Goal: Feedback & Contribution: Leave review/rating

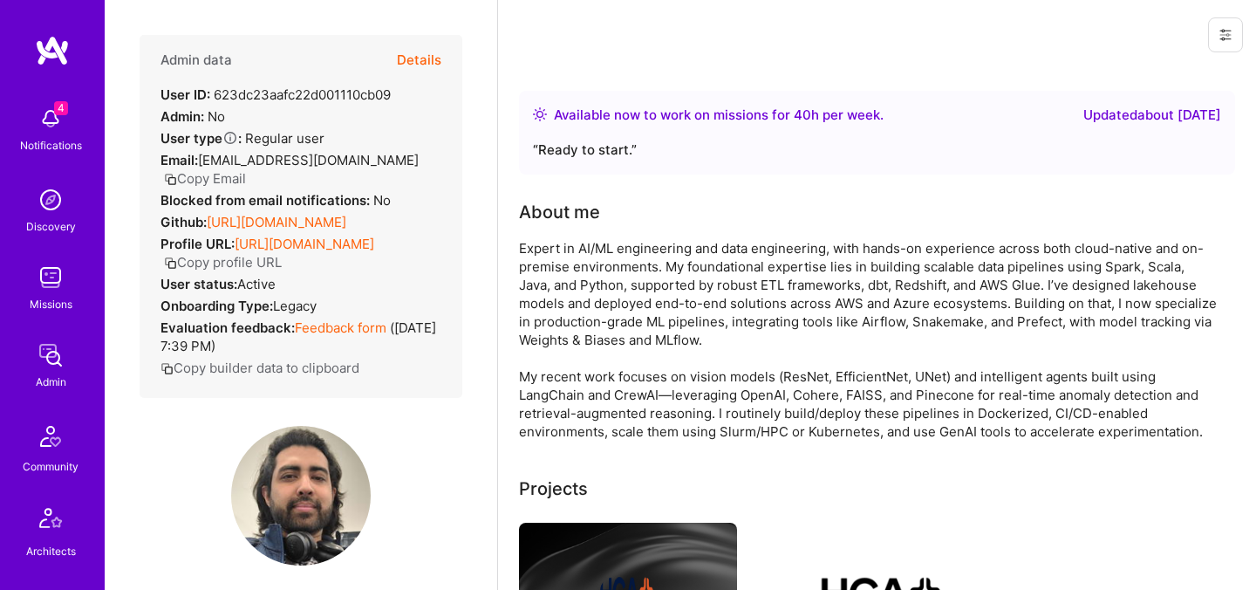
click at [416, 58] on button "Details" at bounding box center [419, 60] width 44 height 51
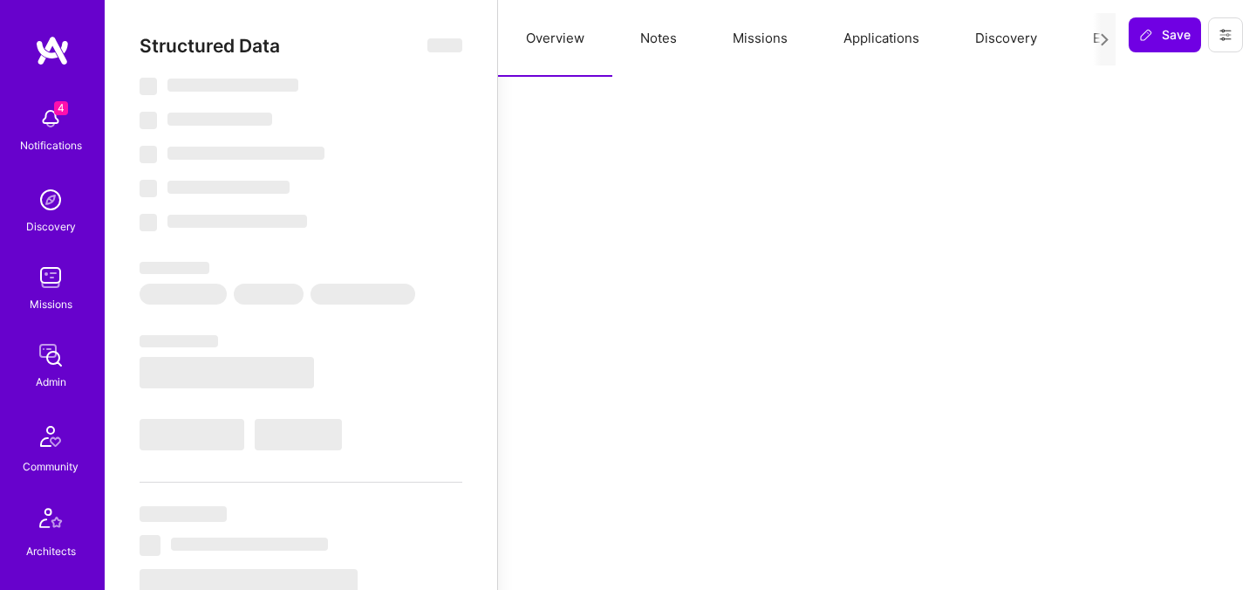
click at [1084, 40] on button "Evaluation" at bounding box center [1124, 38] width 119 height 77
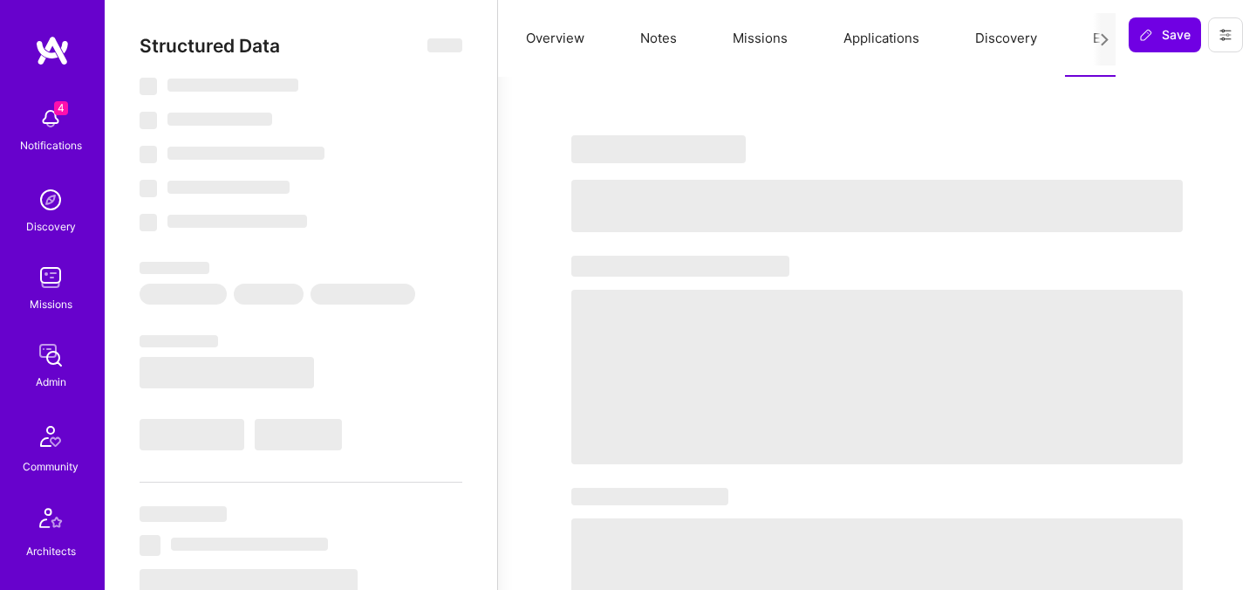
select select "Right Now"
select select "5"
select select "7"
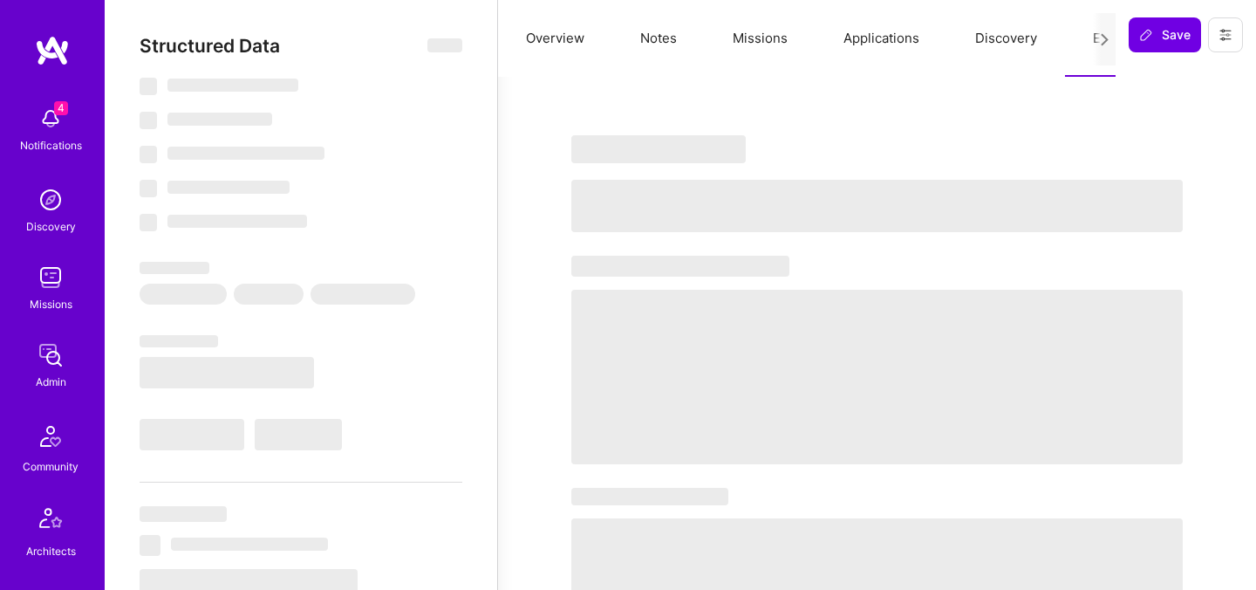
select select "CA"
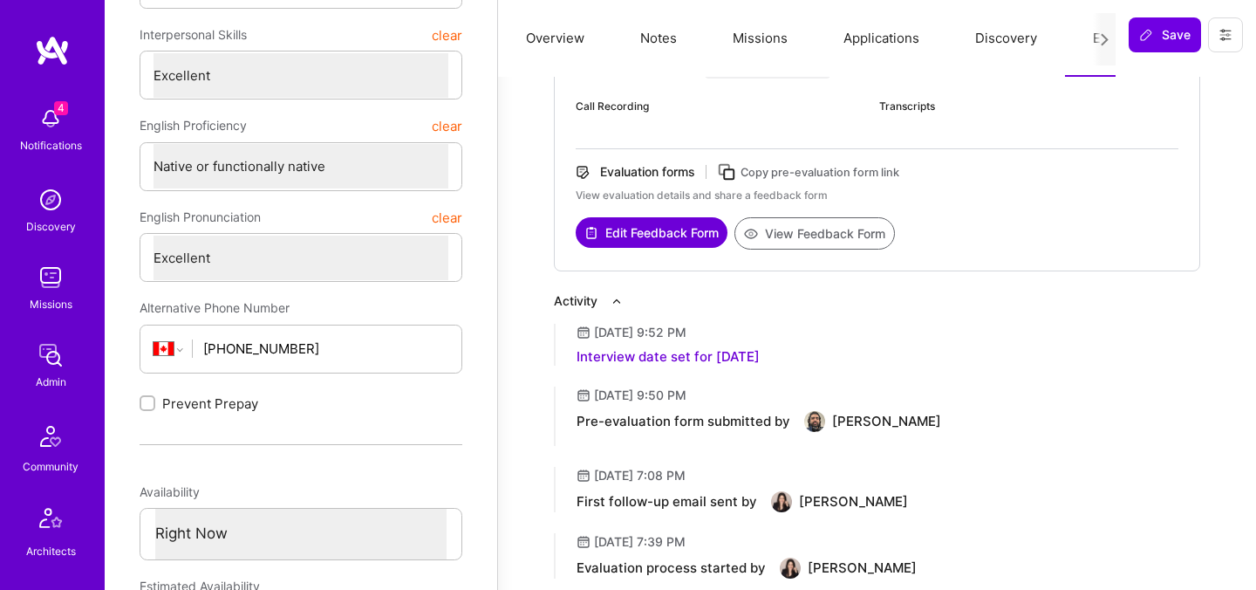
scroll to position [444, 0]
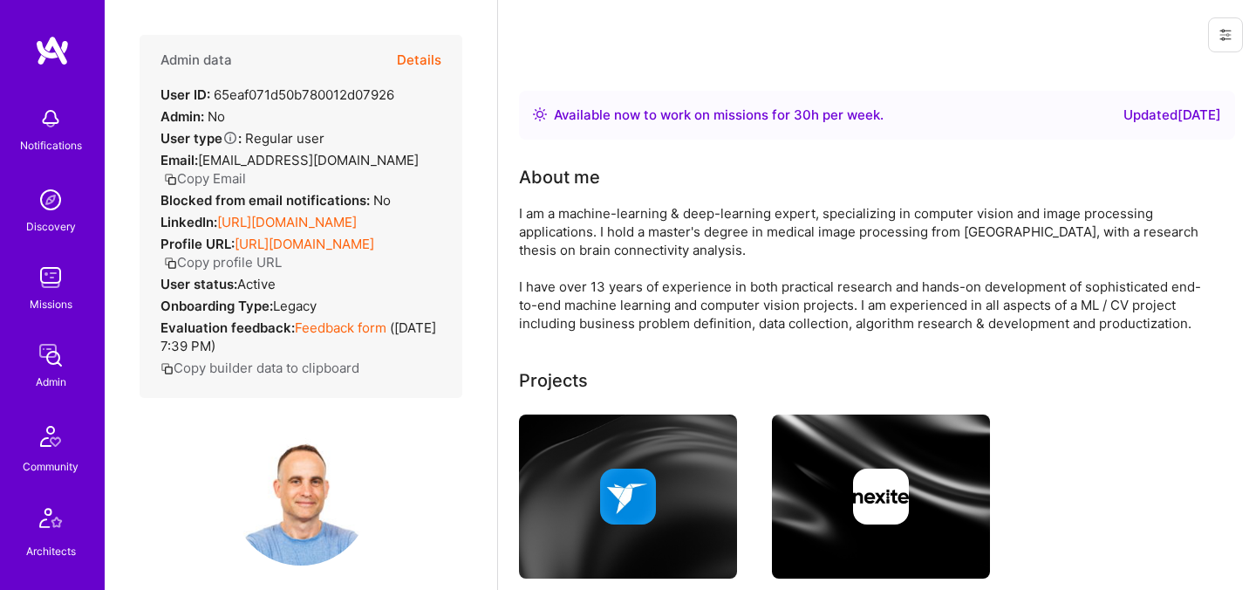
click at [420, 58] on button "Details" at bounding box center [419, 60] width 44 height 51
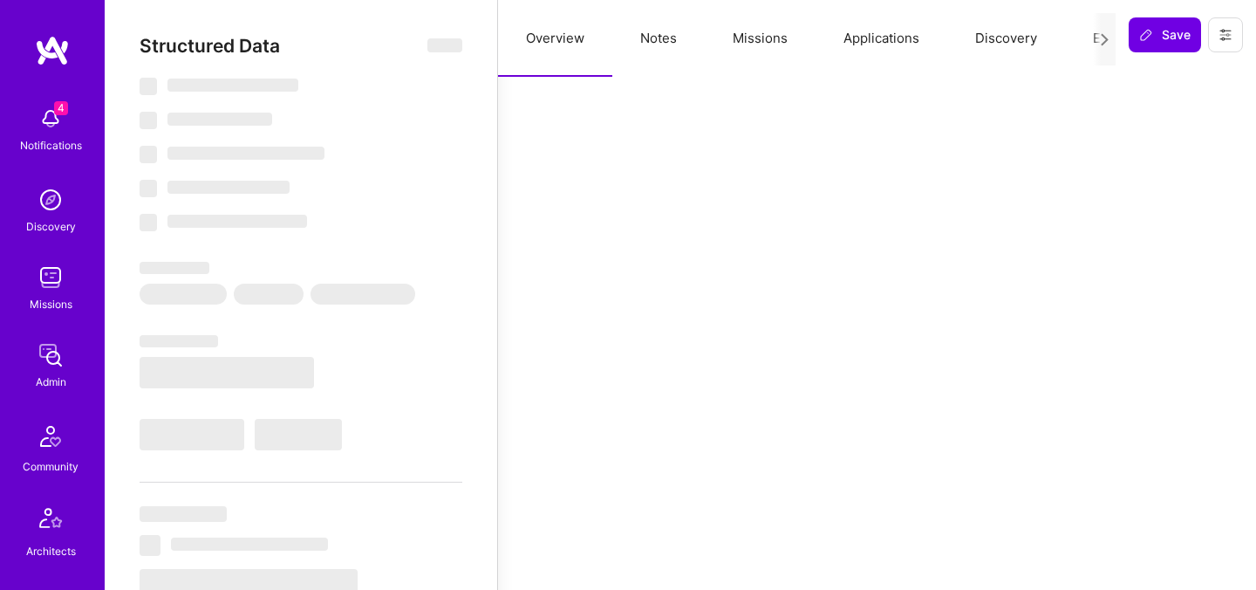
click at [1075, 41] on button "Evaluation" at bounding box center [1124, 38] width 119 height 77
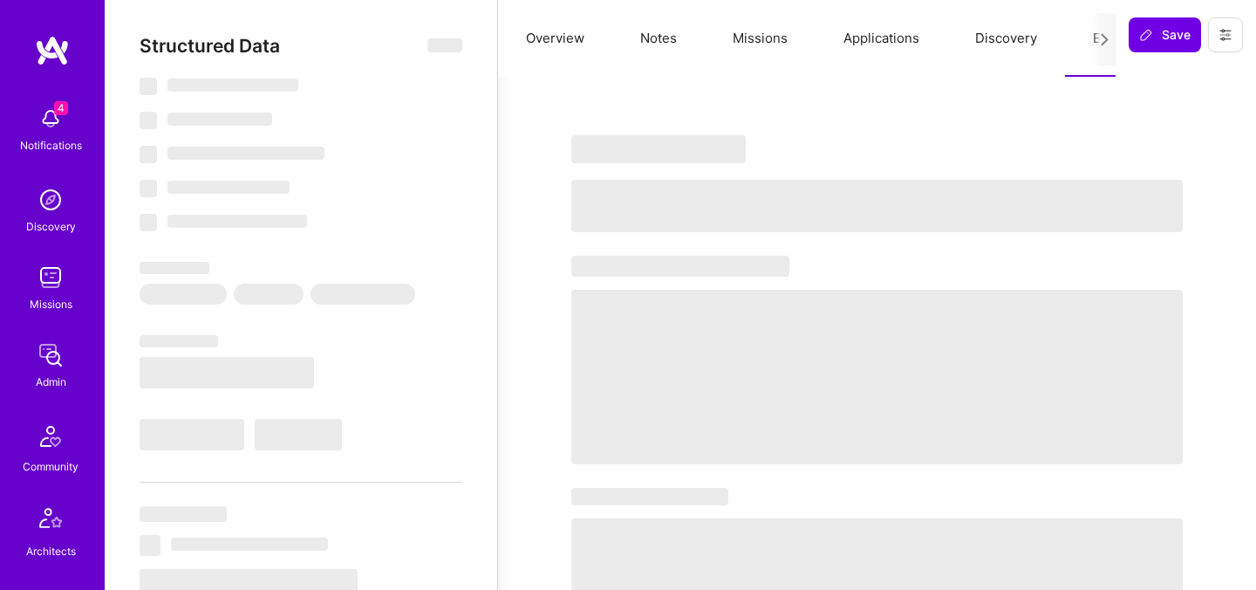
select select "Right Now"
select select "7"
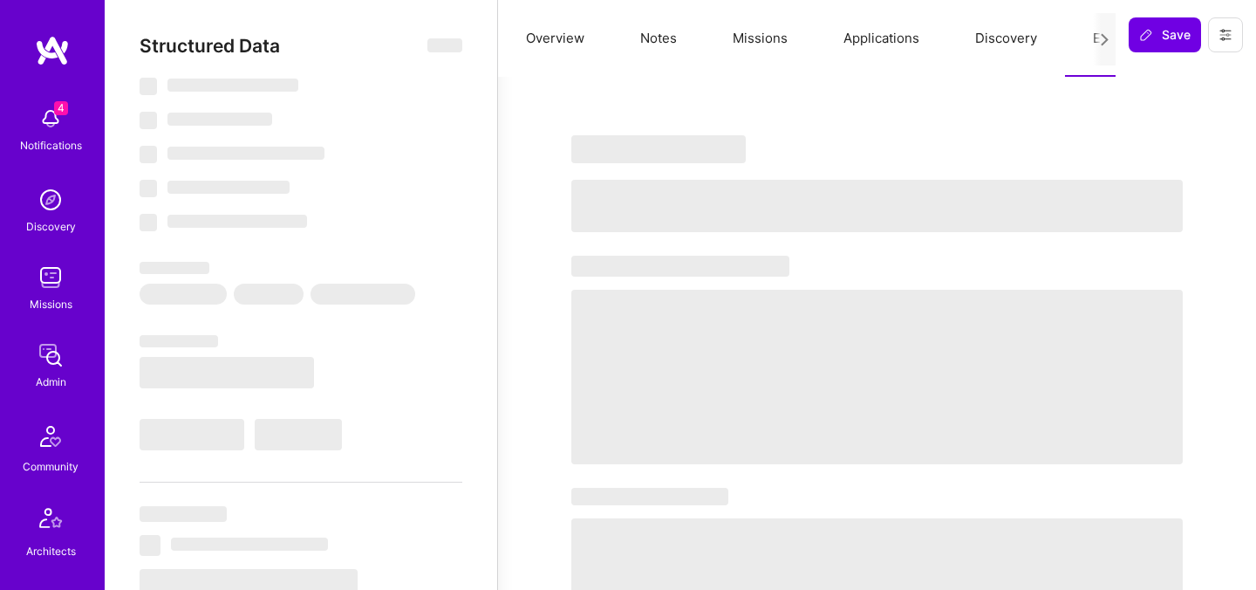
select select "IL"
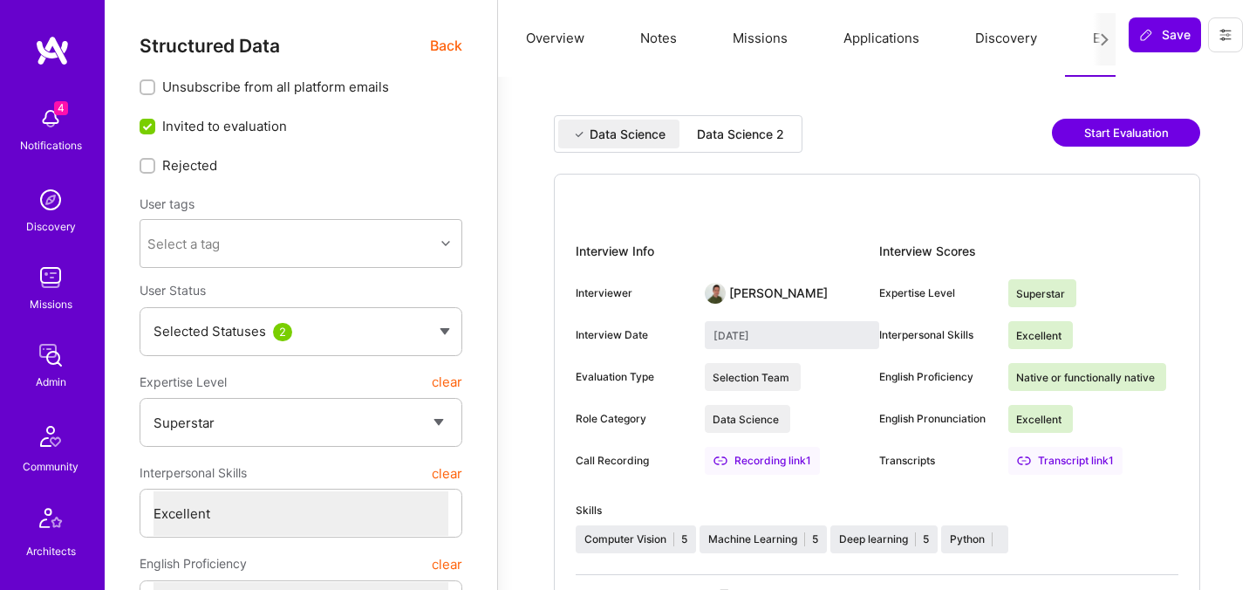
click at [782, 122] on div "Data Science 2" at bounding box center [740, 133] width 115 height 29
type input "September 4, 2025"
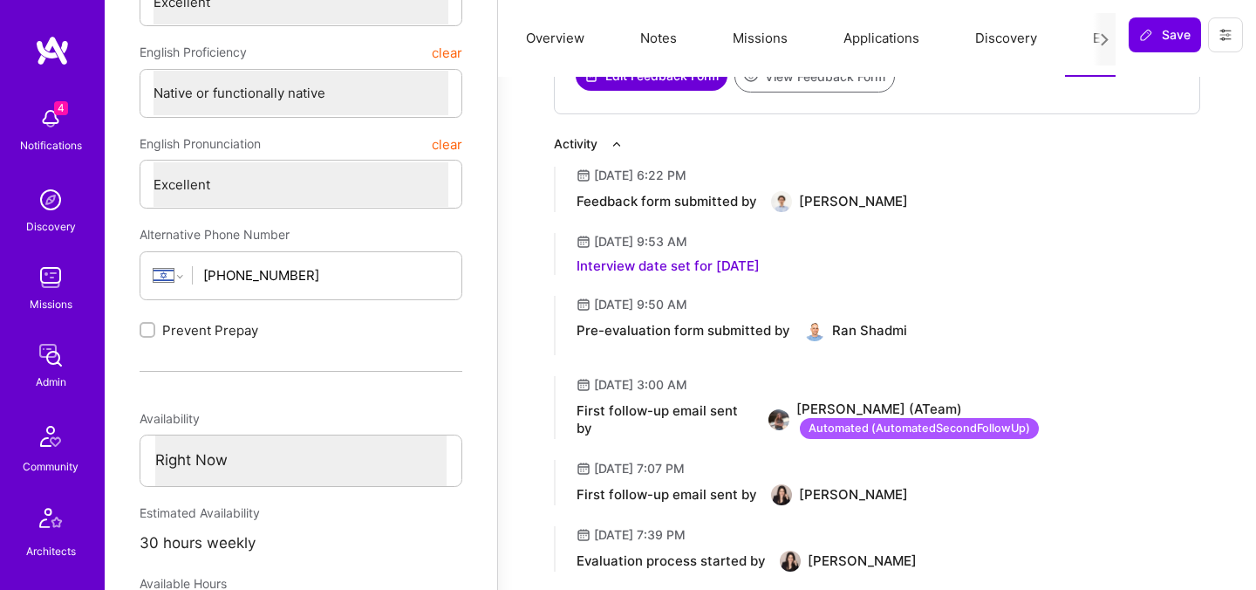
scroll to position [440, 0]
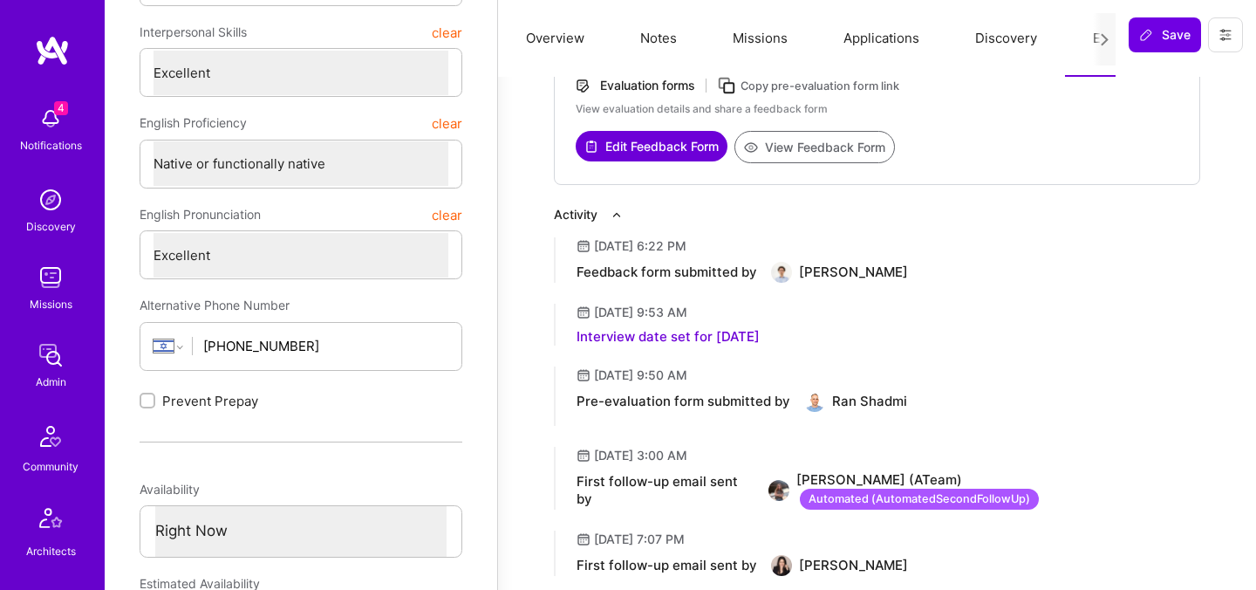
click at [798, 153] on button "View Feedback Form" at bounding box center [814, 147] width 160 height 32
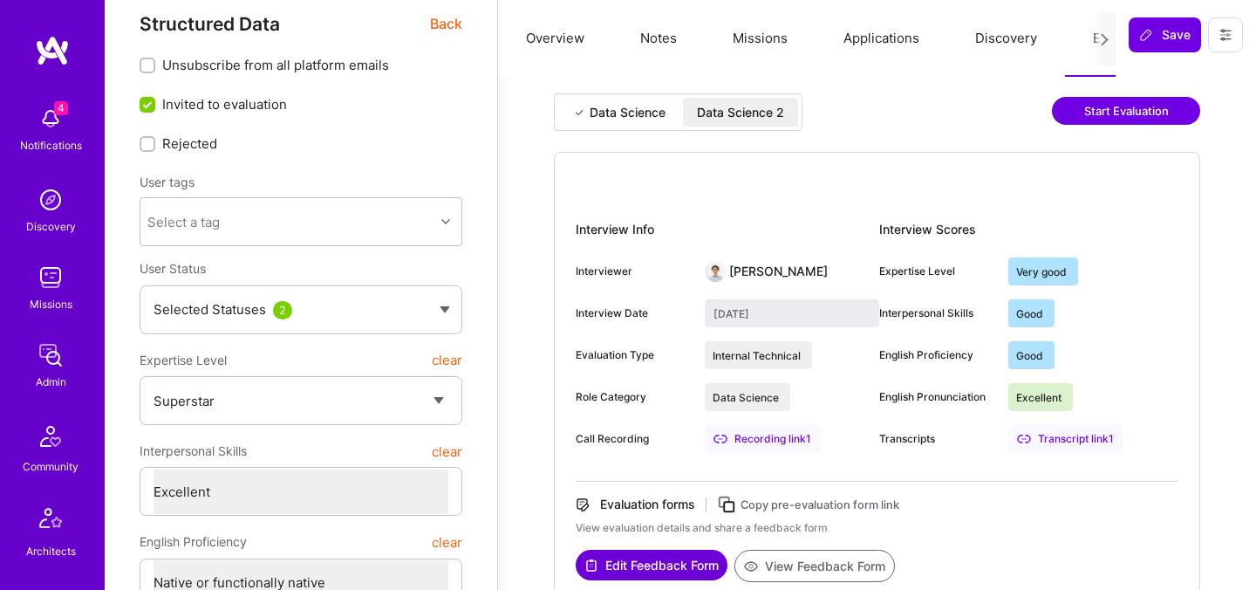
scroll to position [0, 0]
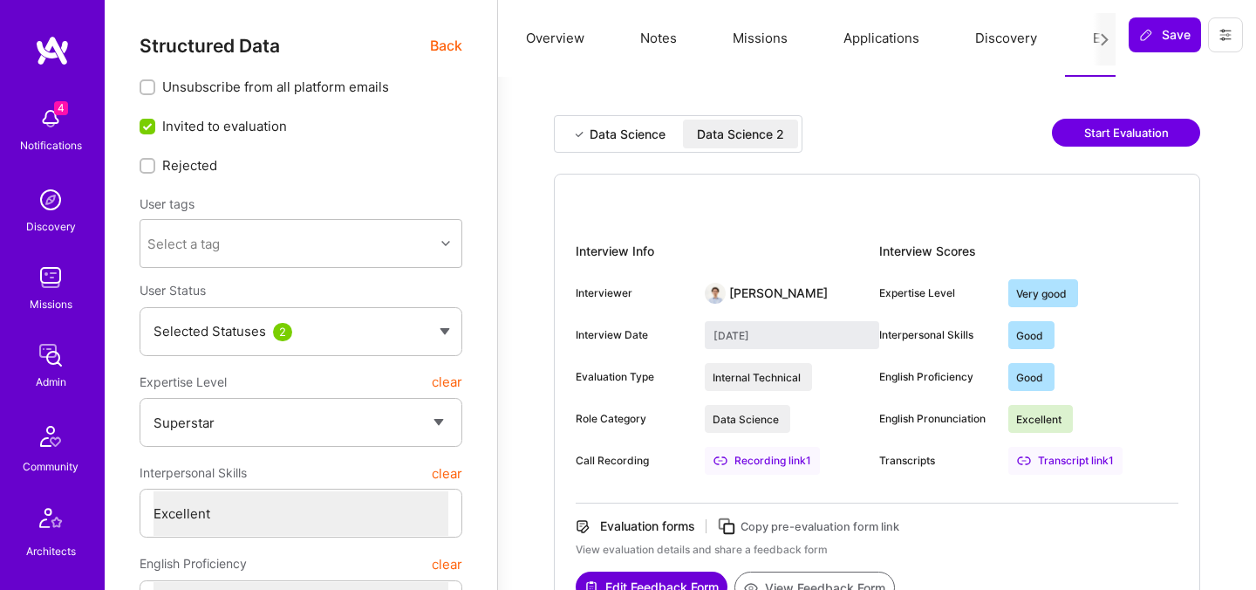
click at [703, 137] on div "Data Science 2" at bounding box center [740, 134] width 87 height 17
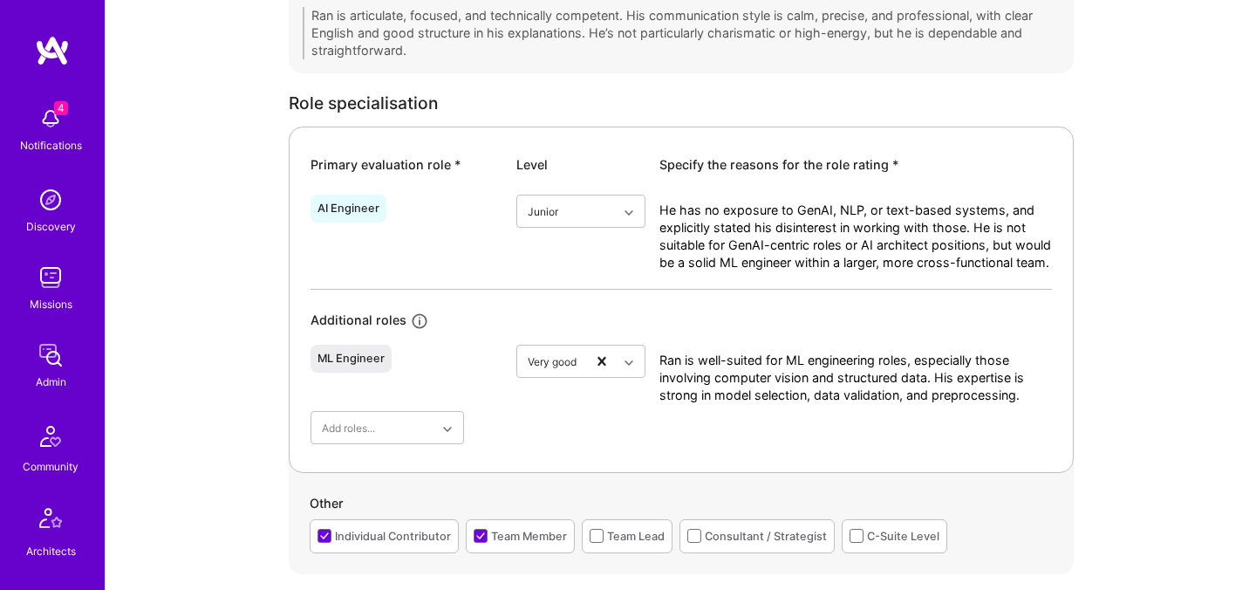
scroll to position [734, 0]
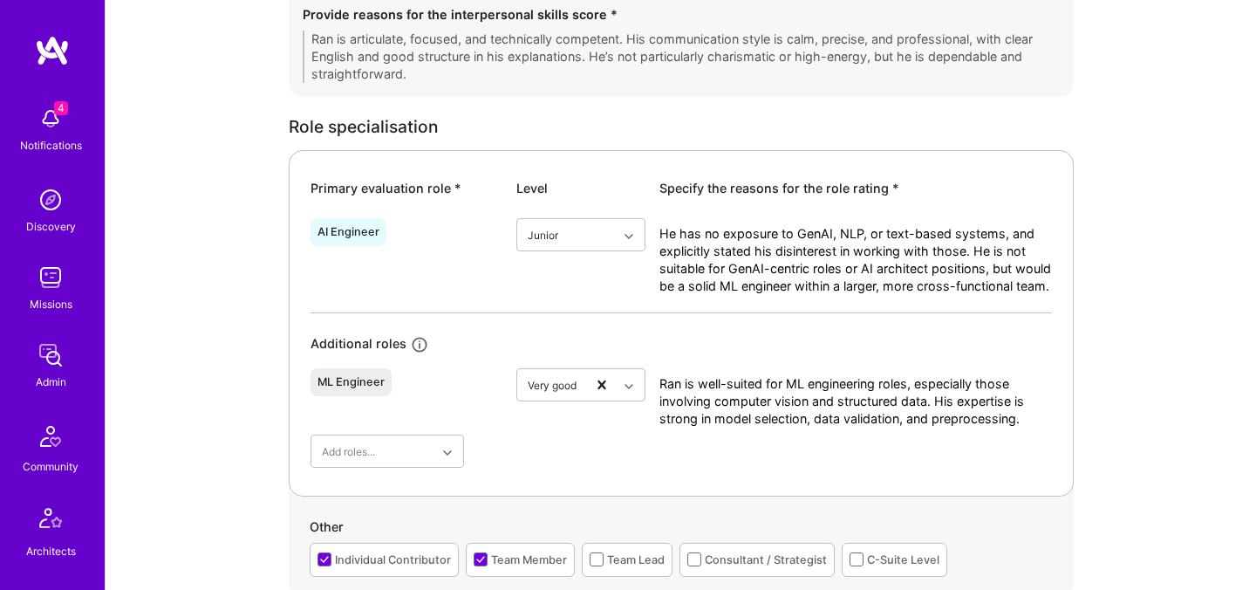
click at [434, 312] on div "AI Engineer Junior He has no exposure to GenAI, NLP, or text-based systems, and…" at bounding box center [681, 339] width 741 height 256
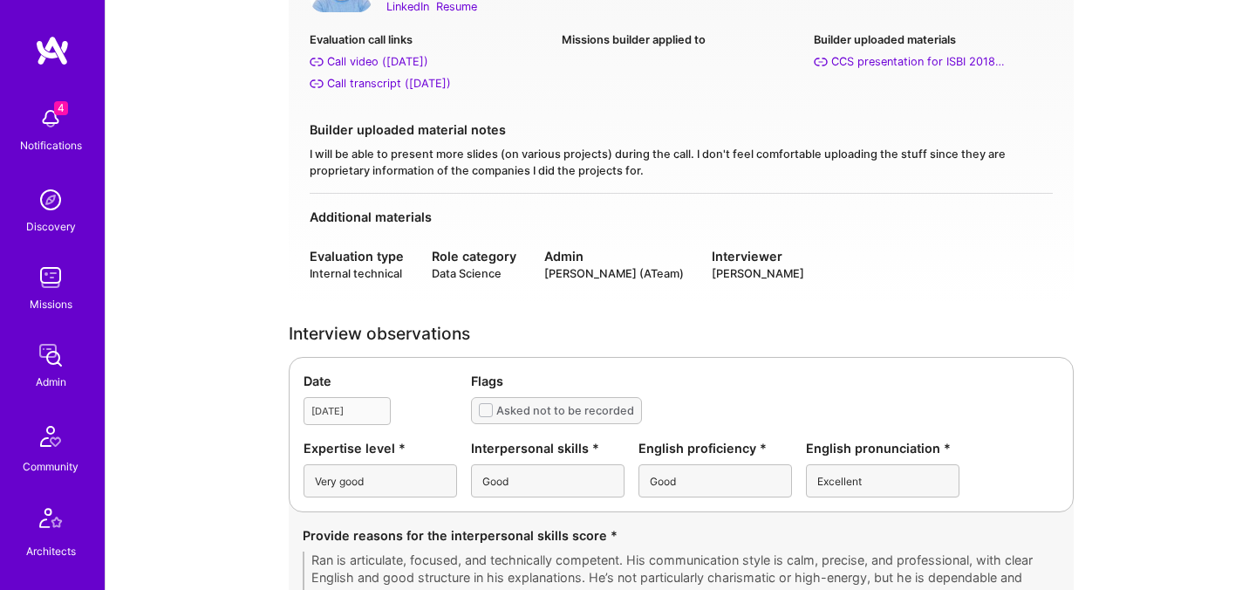
scroll to position [0, 0]
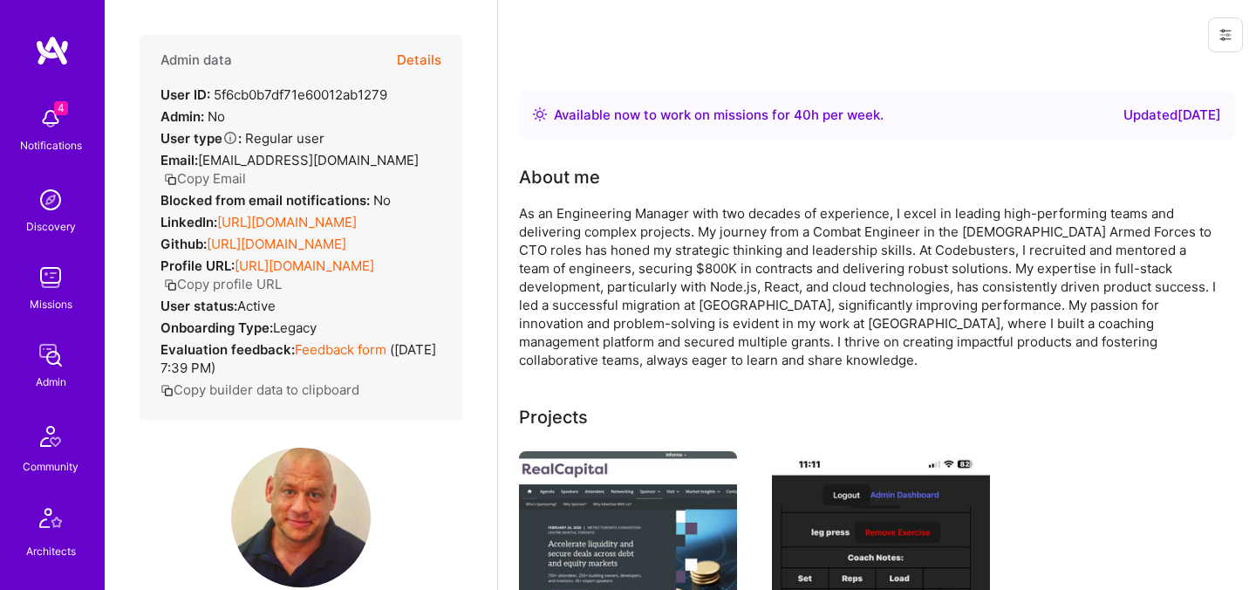
click at [413, 59] on button "Details" at bounding box center [419, 60] width 44 height 51
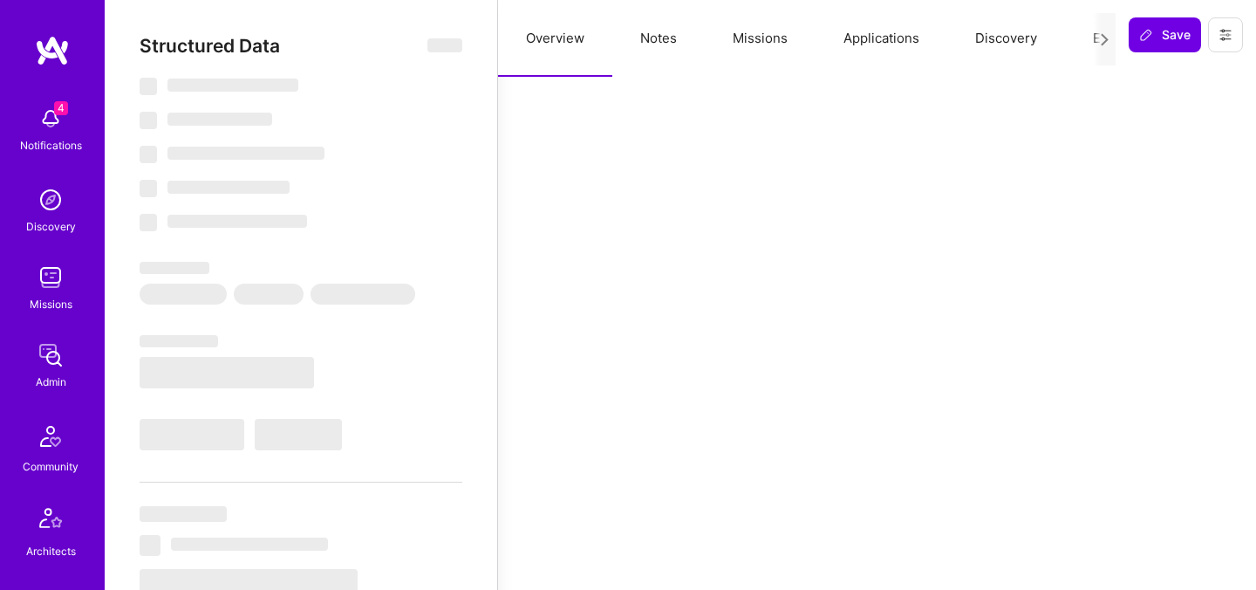
click at [1080, 41] on button "Evaluation" at bounding box center [1124, 38] width 119 height 77
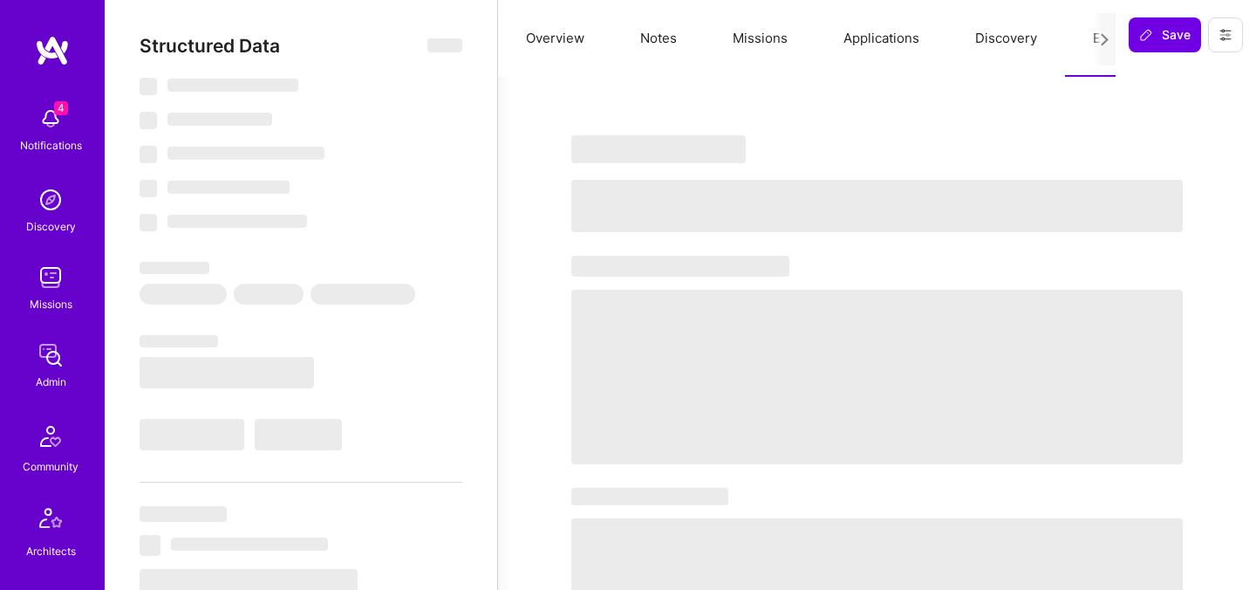
select select "Right Now"
select select "7"
select select "4"
select select "7"
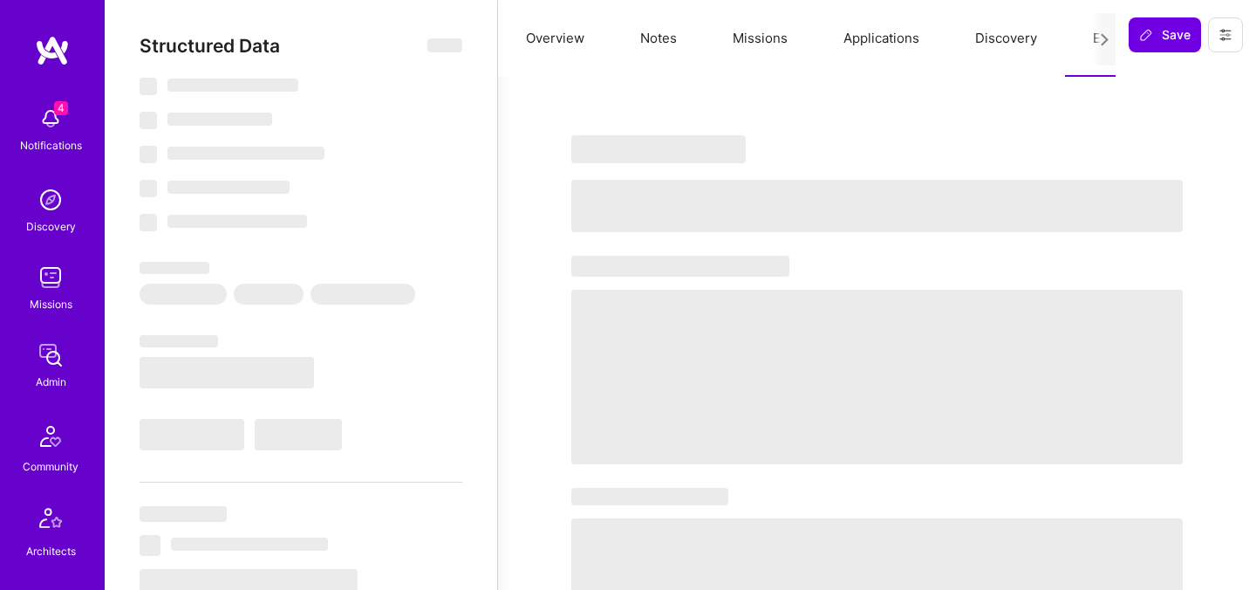
select select "CA"
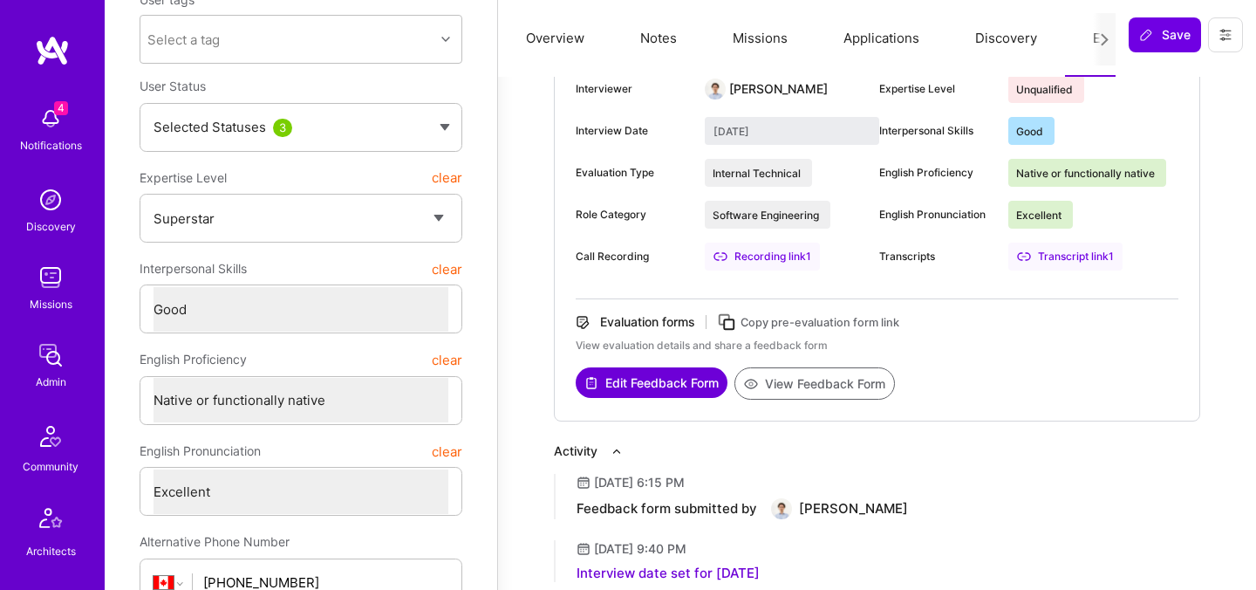
scroll to position [221, 0]
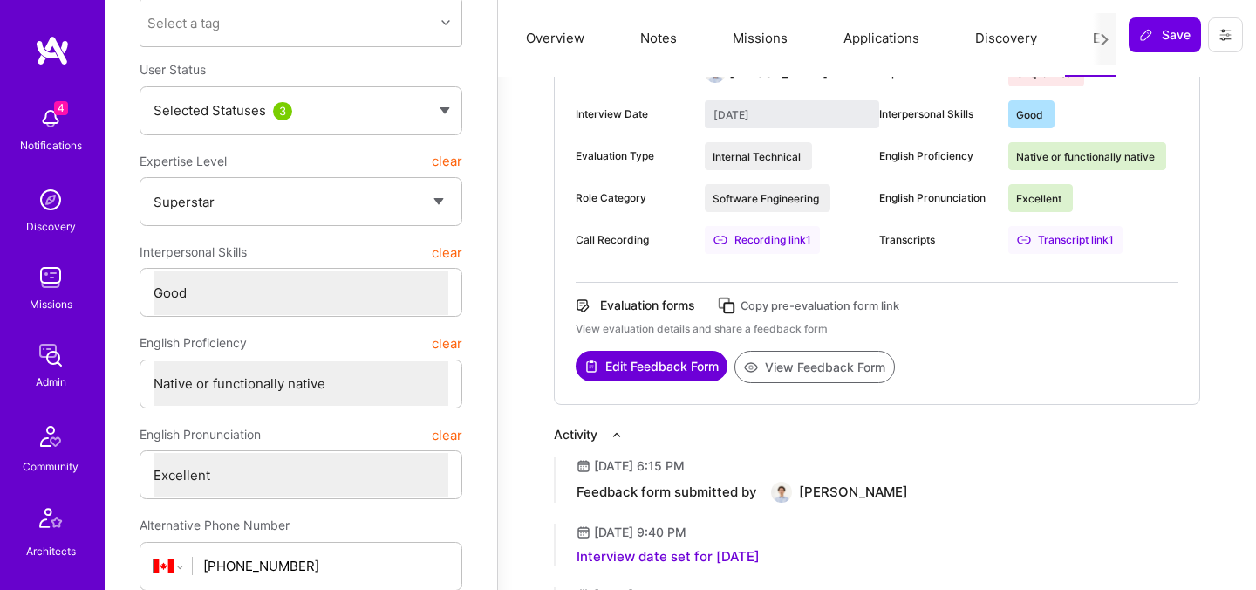
click at [809, 360] on button "View Feedback Form" at bounding box center [814, 367] width 160 height 32
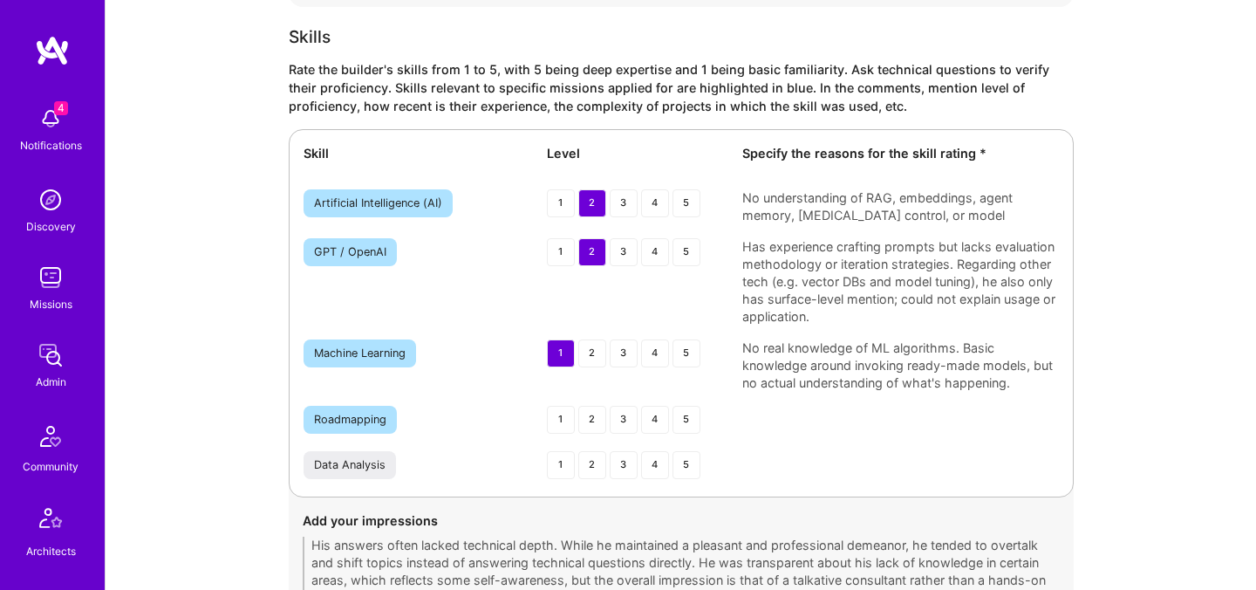
scroll to position [2523, 0]
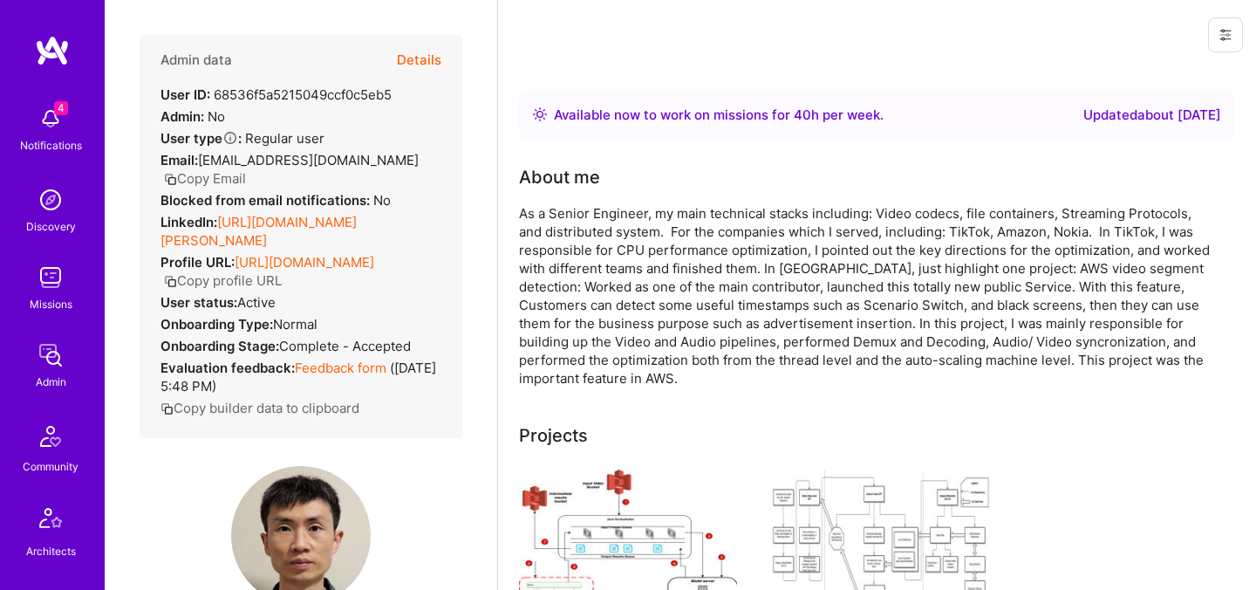
click at [427, 64] on button "Details" at bounding box center [419, 60] width 44 height 51
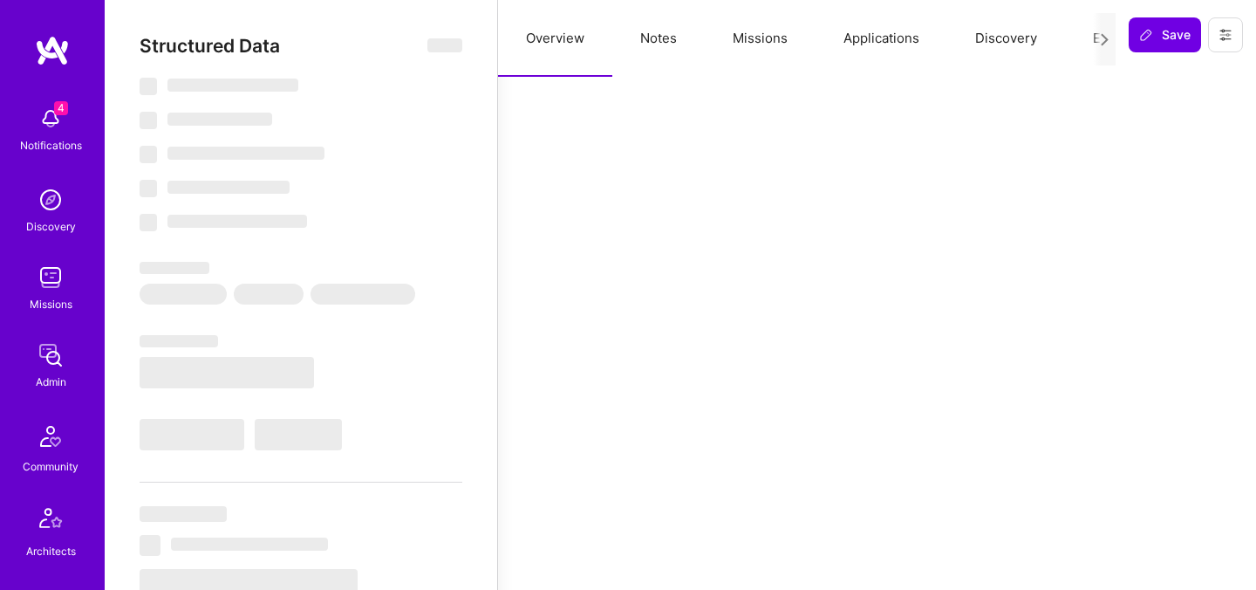
select select "Right Now"
select select "5"
select select "4"
select select "6"
select select "2"
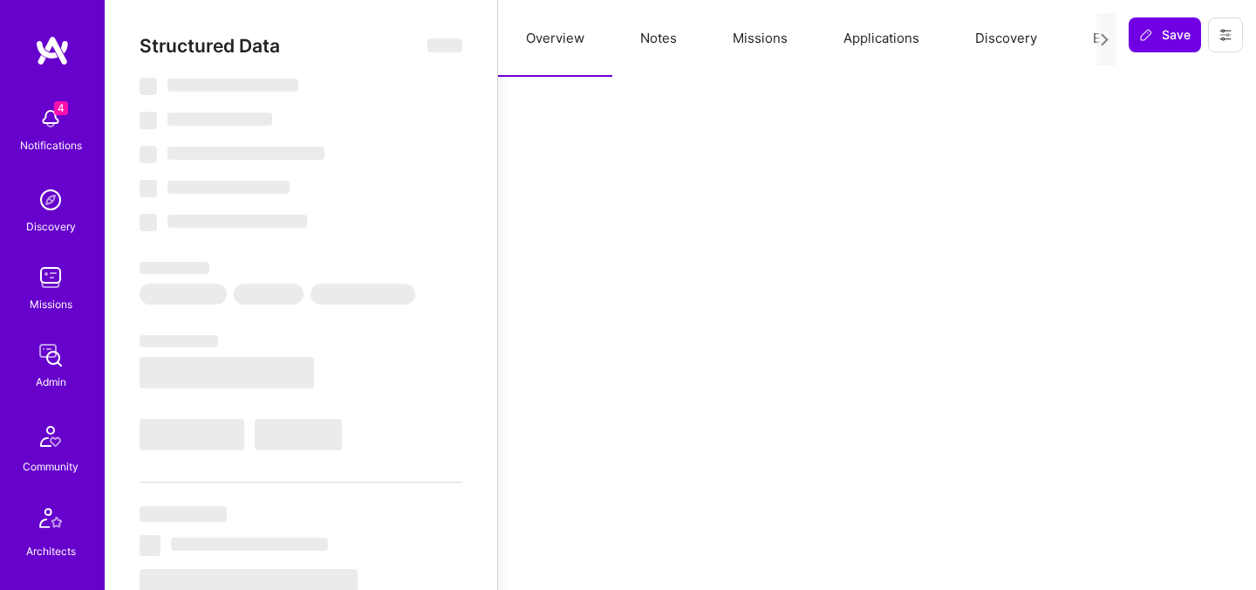
select select "US"
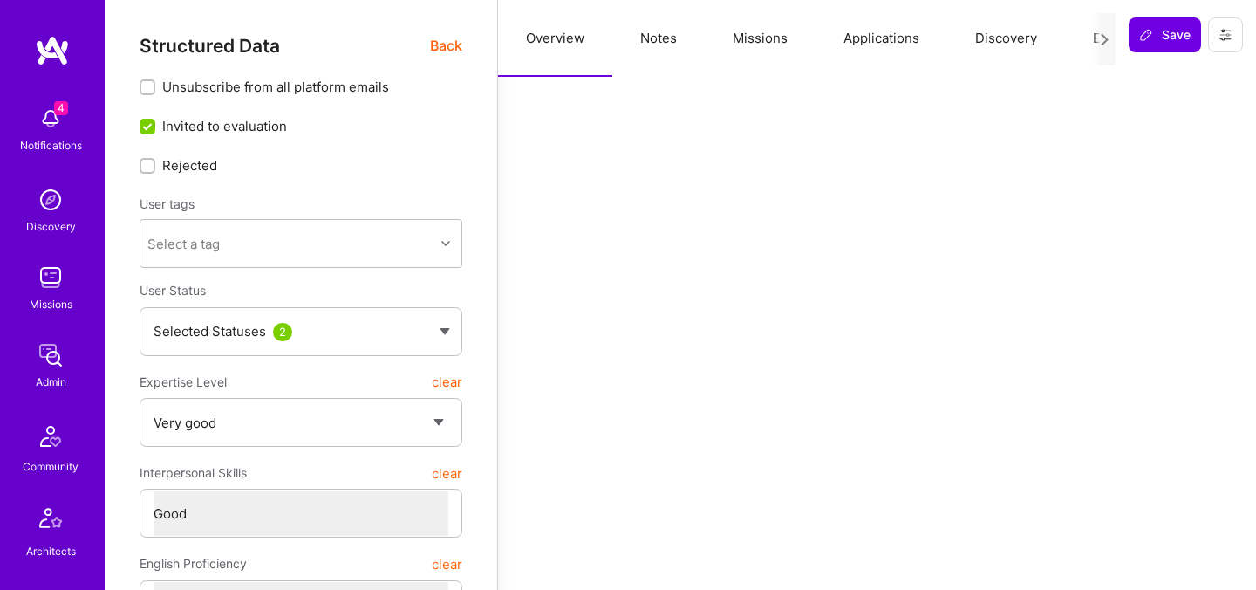
click at [1095, 29] on div at bounding box center [1104, 39] width 23 height 52
click at [1089, 36] on button "Evaluation" at bounding box center [1124, 38] width 119 height 77
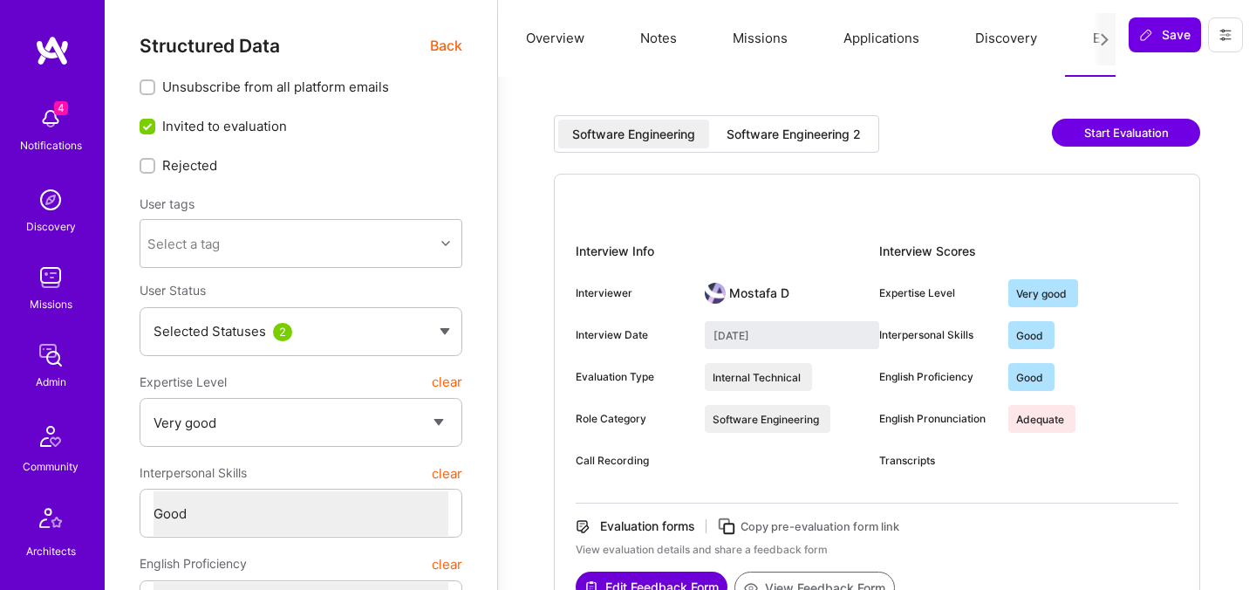
click at [764, 142] on div "Software Engineering 2" at bounding box center [794, 134] width 134 height 17
type input "September 5, 2025"
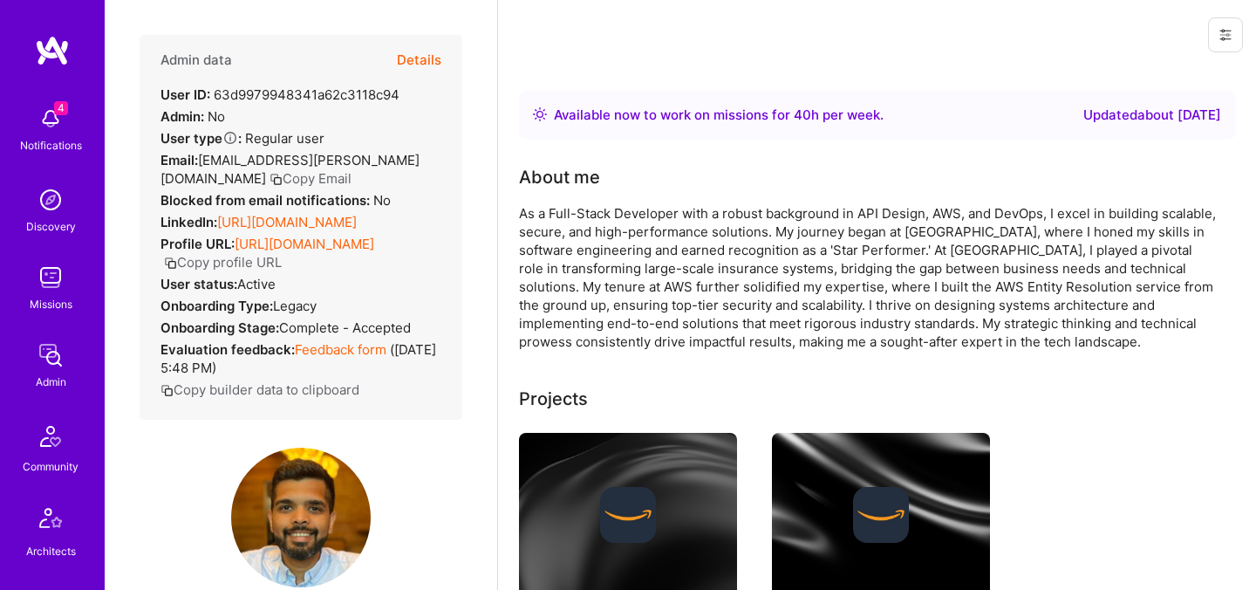
click at [429, 54] on button "Details" at bounding box center [419, 60] width 44 height 51
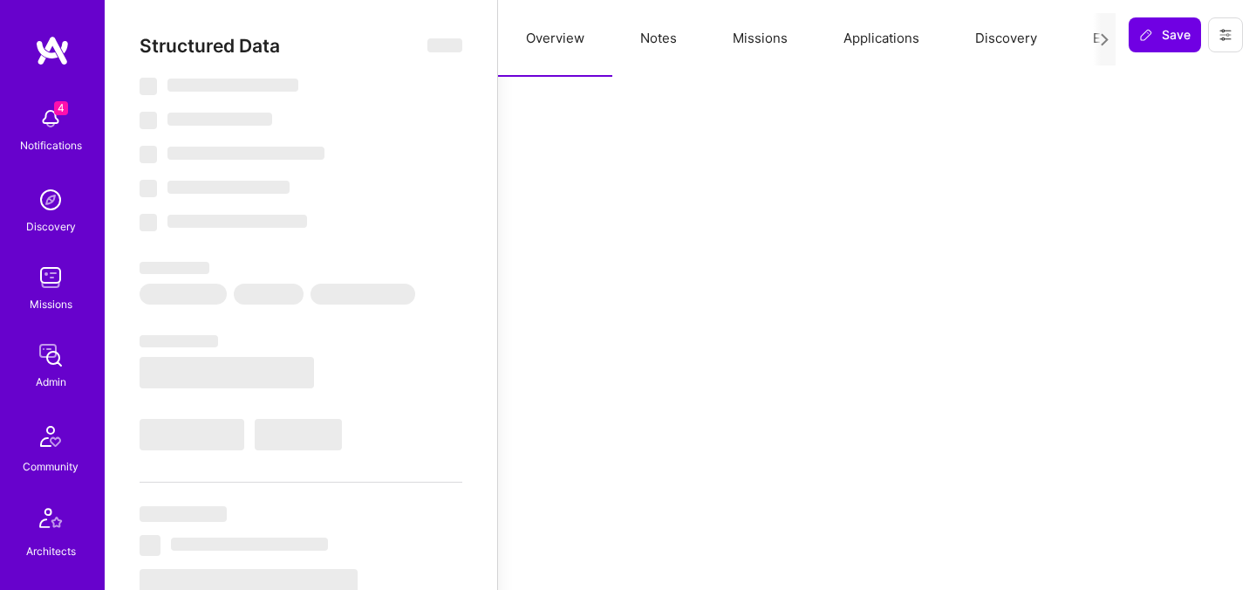
click at [1085, 41] on button "Evaluation" at bounding box center [1124, 38] width 119 height 77
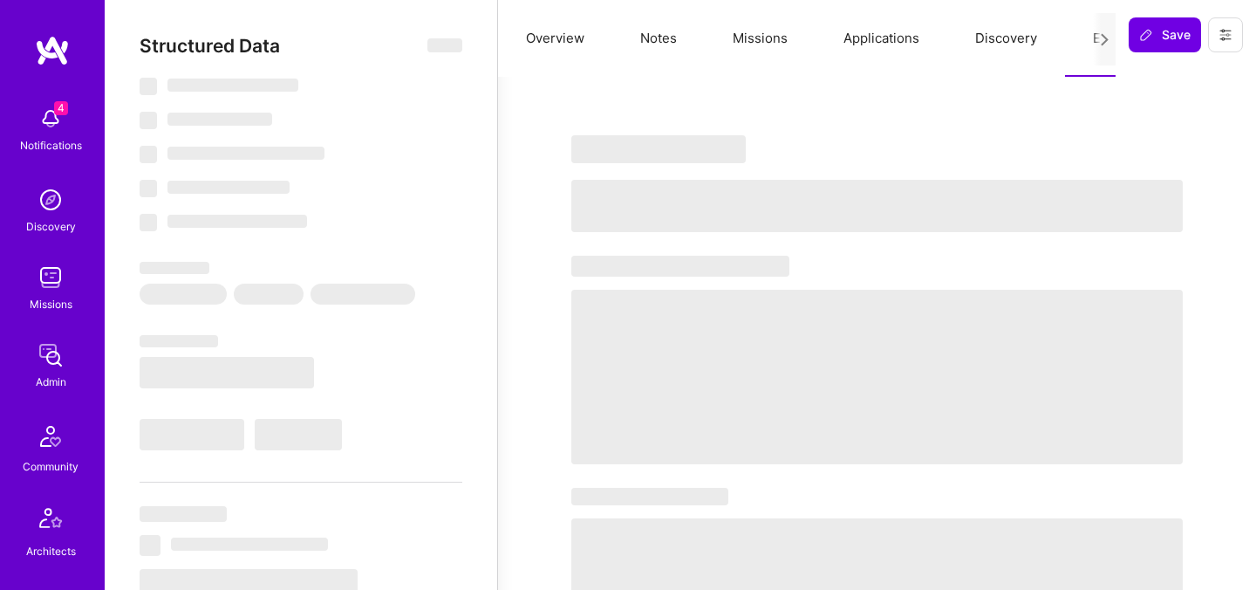
select select "Right Now"
select select "4"
select select "6"
select select "7"
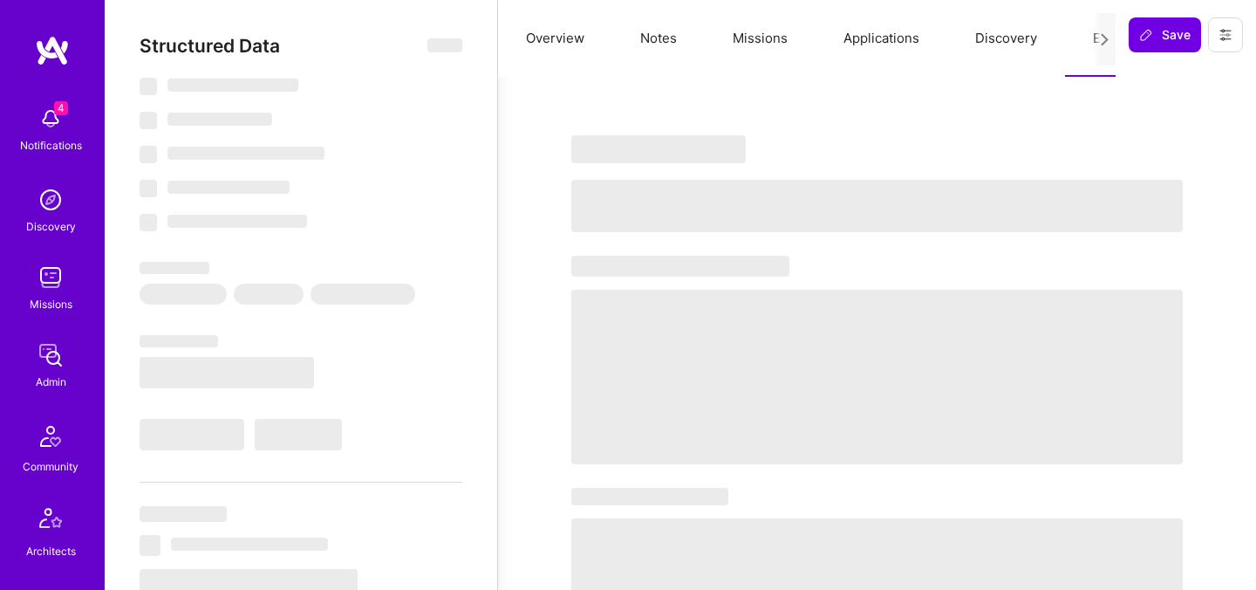
select select "US"
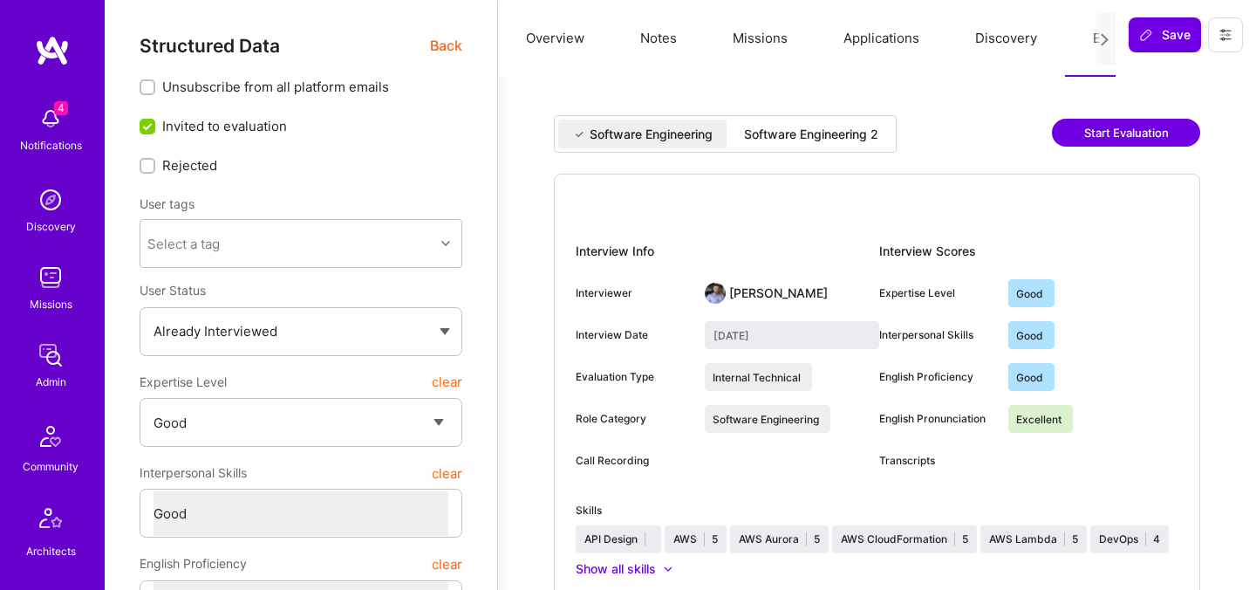
click at [877, 126] on div "Software Engineering 2" at bounding box center [811, 134] width 134 height 17
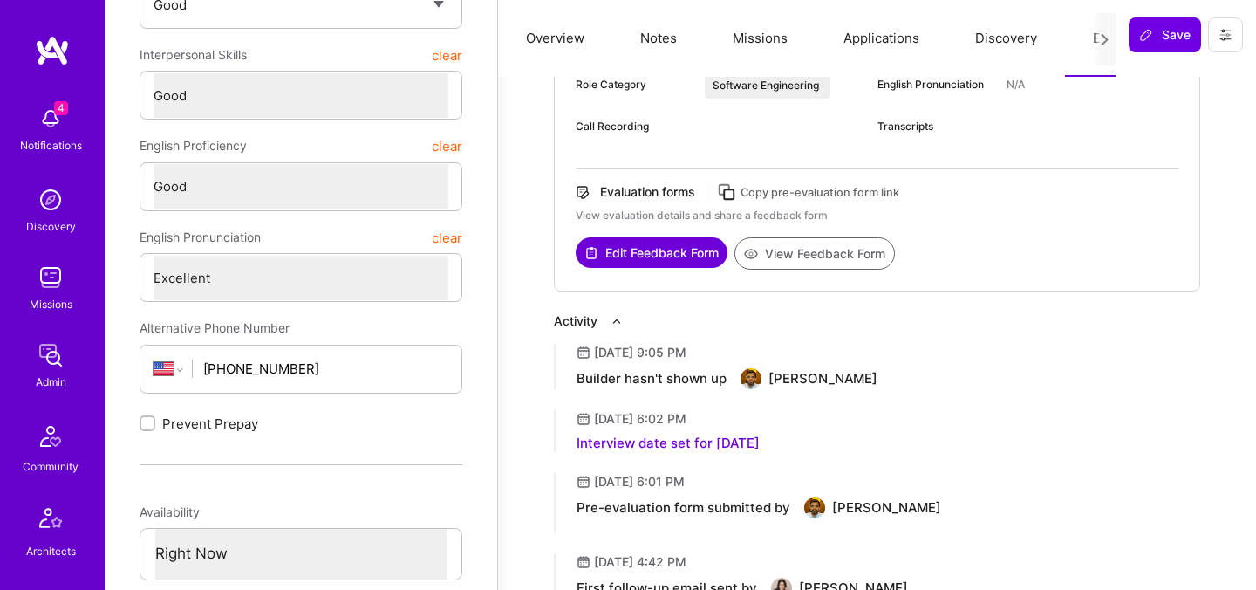
scroll to position [425, 0]
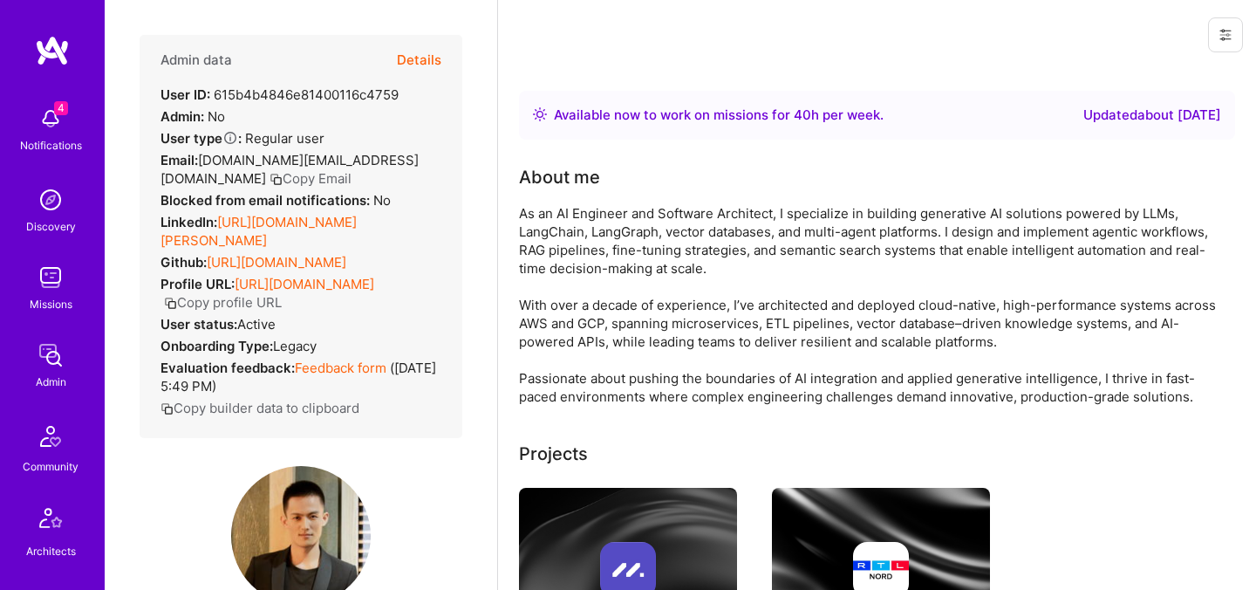
click at [434, 65] on button "Details" at bounding box center [419, 60] width 44 height 51
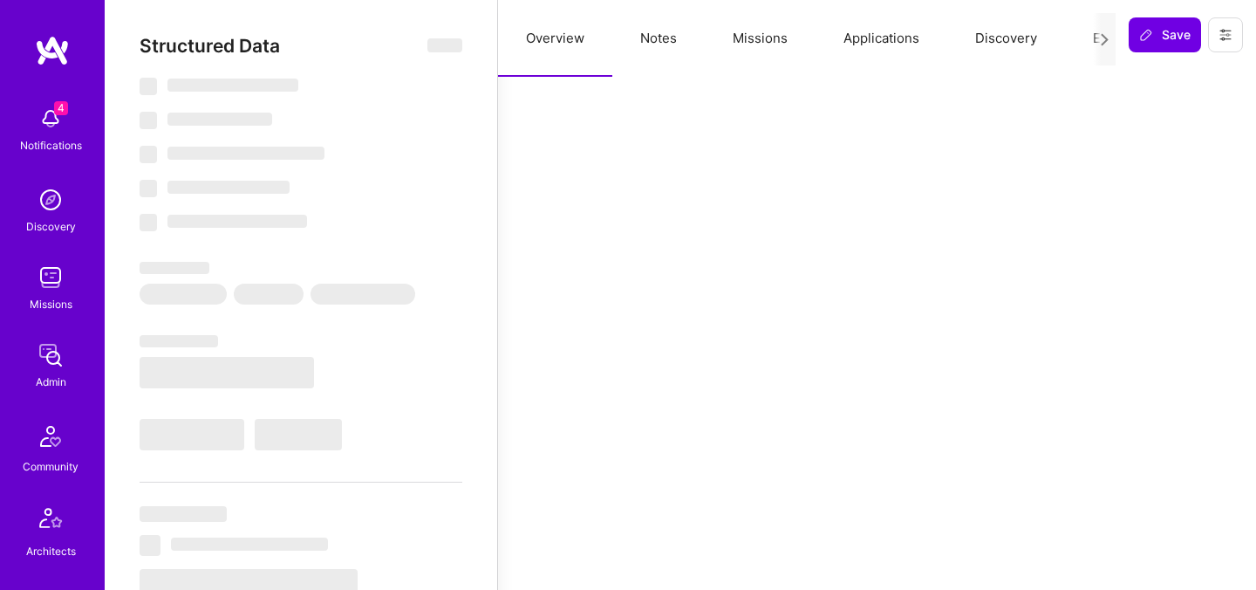
click at [1093, 42] on div at bounding box center [1104, 39] width 23 height 52
click at [1089, 36] on button "Evaluation" at bounding box center [1124, 38] width 119 height 77
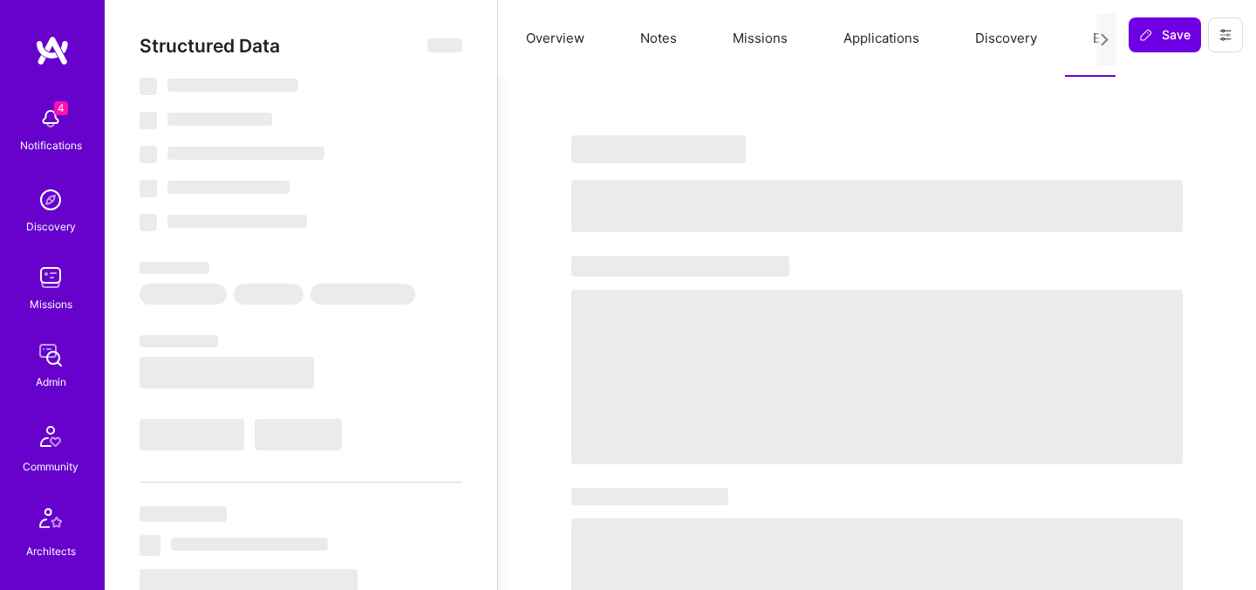
select select "Right Now"
select select "5"
select select "4"
select select "6"
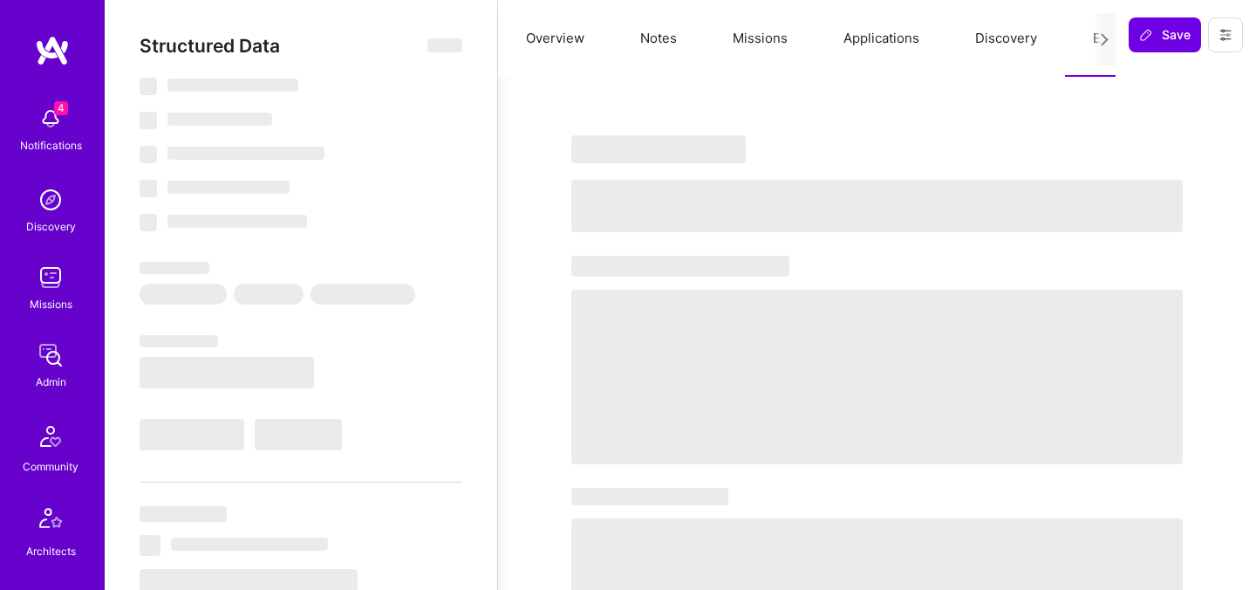
select select "CA"
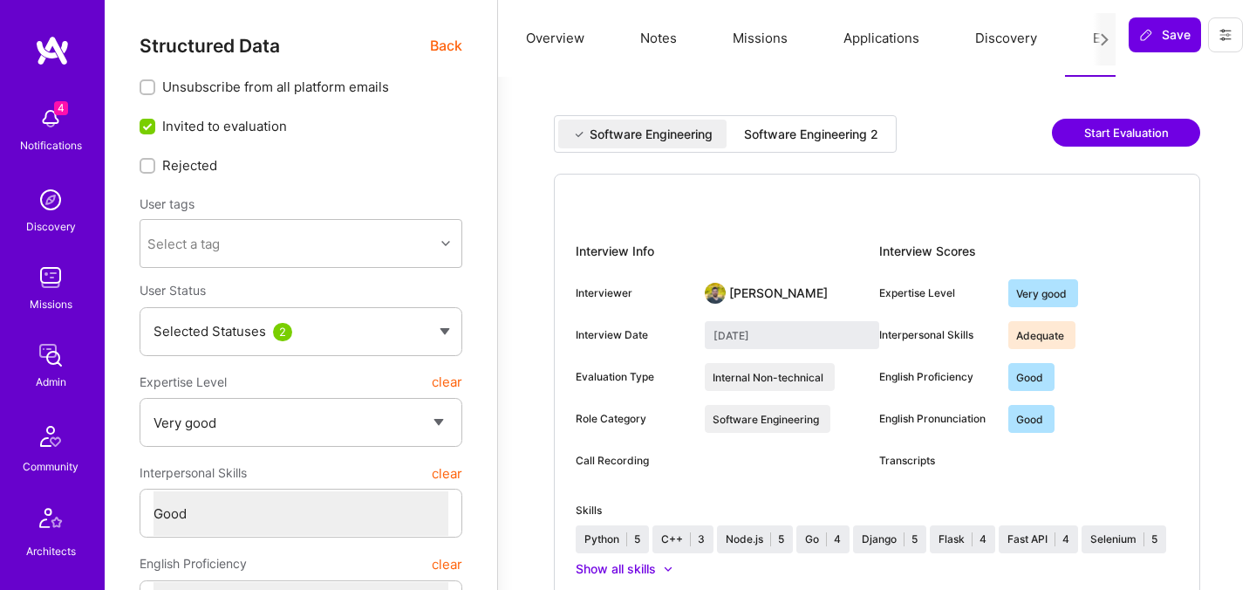
click at [824, 126] on div "Software Engineering 2" at bounding box center [811, 134] width 134 height 17
type input "[DATE]"
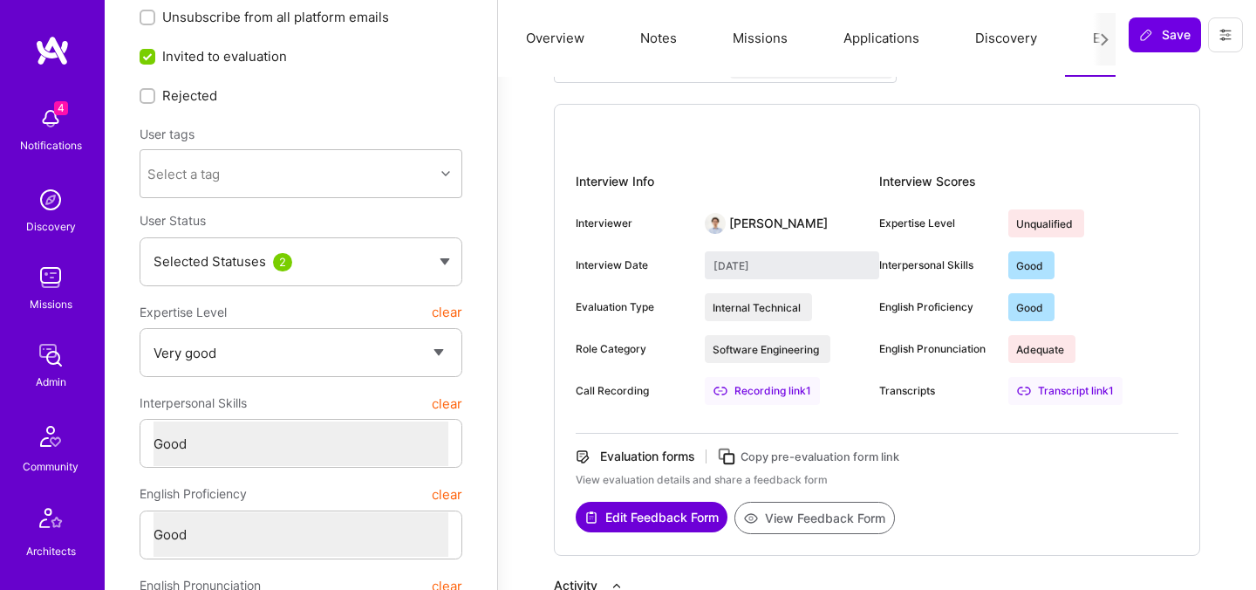
scroll to position [249, 0]
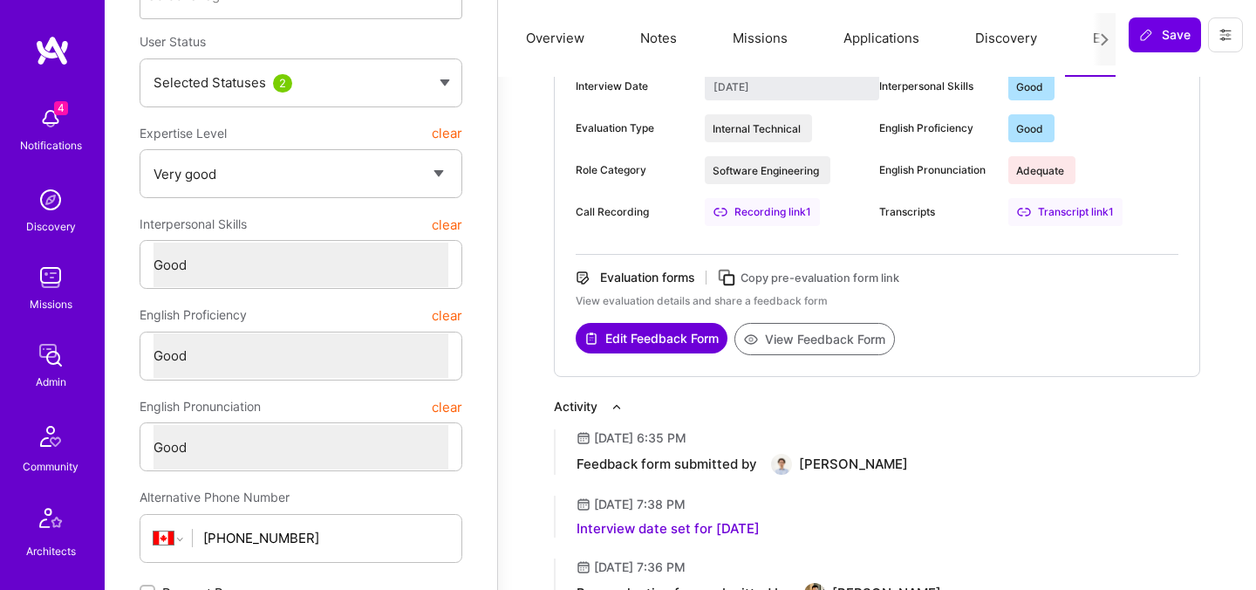
click at [798, 343] on button "View Feedback Form" at bounding box center [814, 339] width 160 height 32
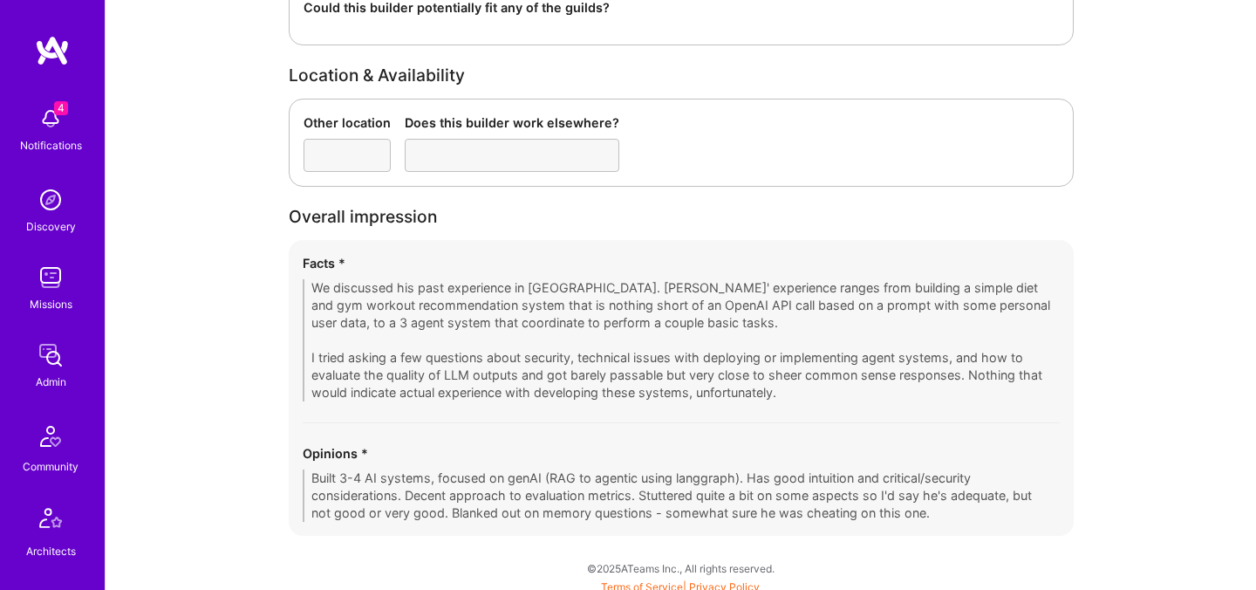
scroll to position [3305, 0]
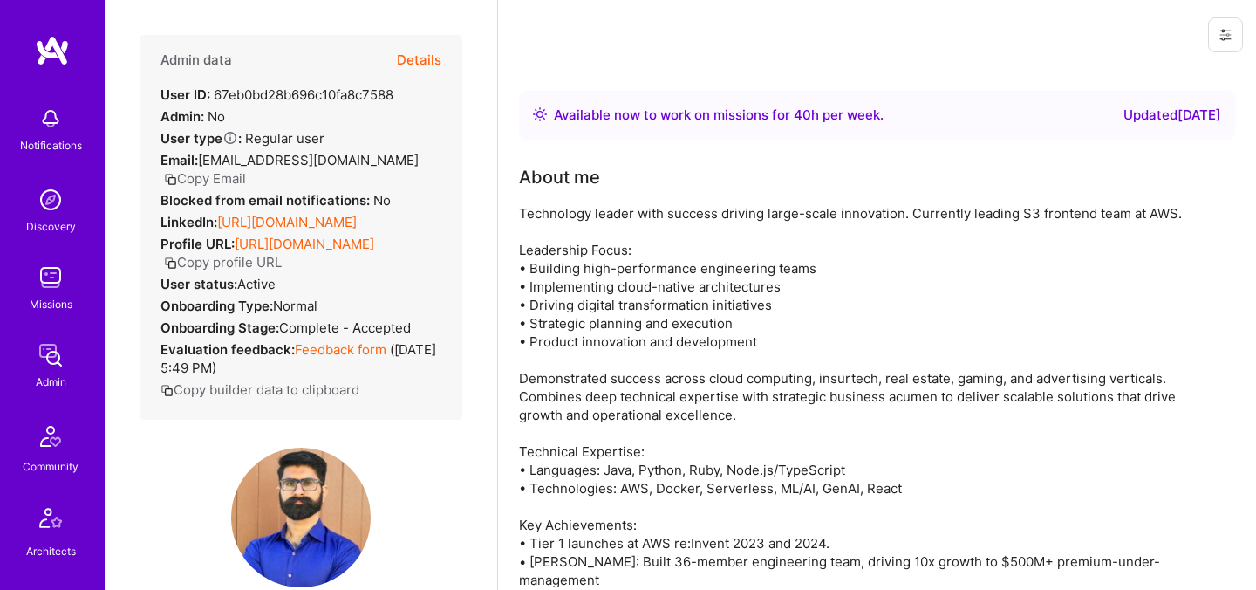
click at [417, 64] on button "Details" at bounding box center [419, 60] width 44 height 51
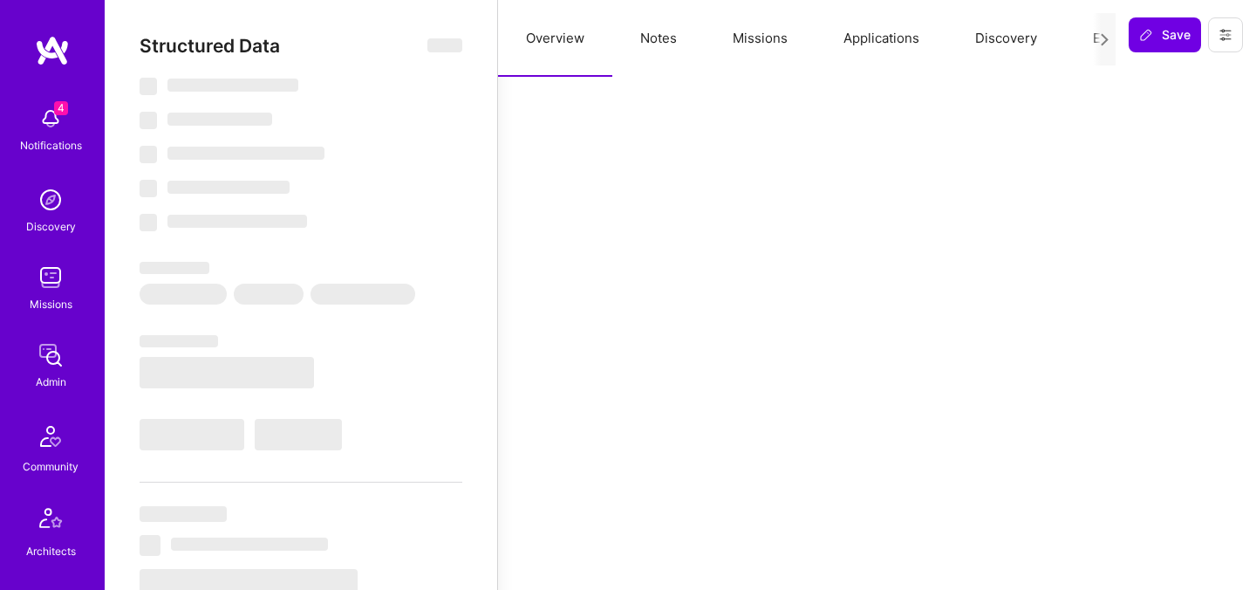
click at [1079, 37] on button "Evaluation" at bounding box center [1124, 38] width 119 height 77
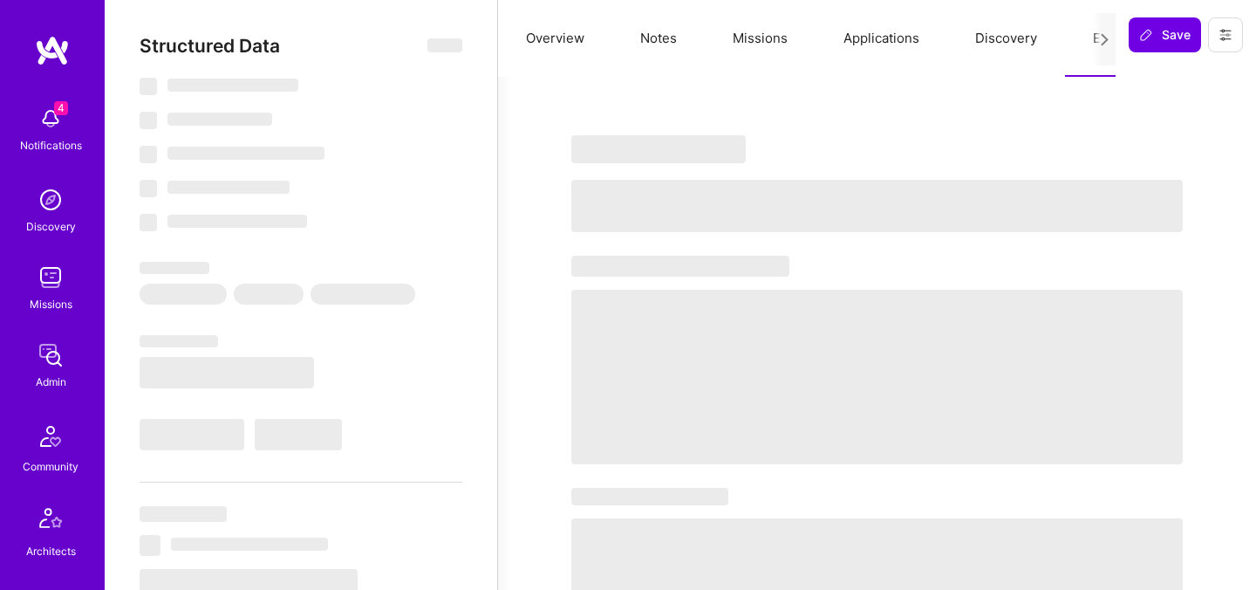
select select "Right Now"
select select "5"
select select "4"
select select "7"
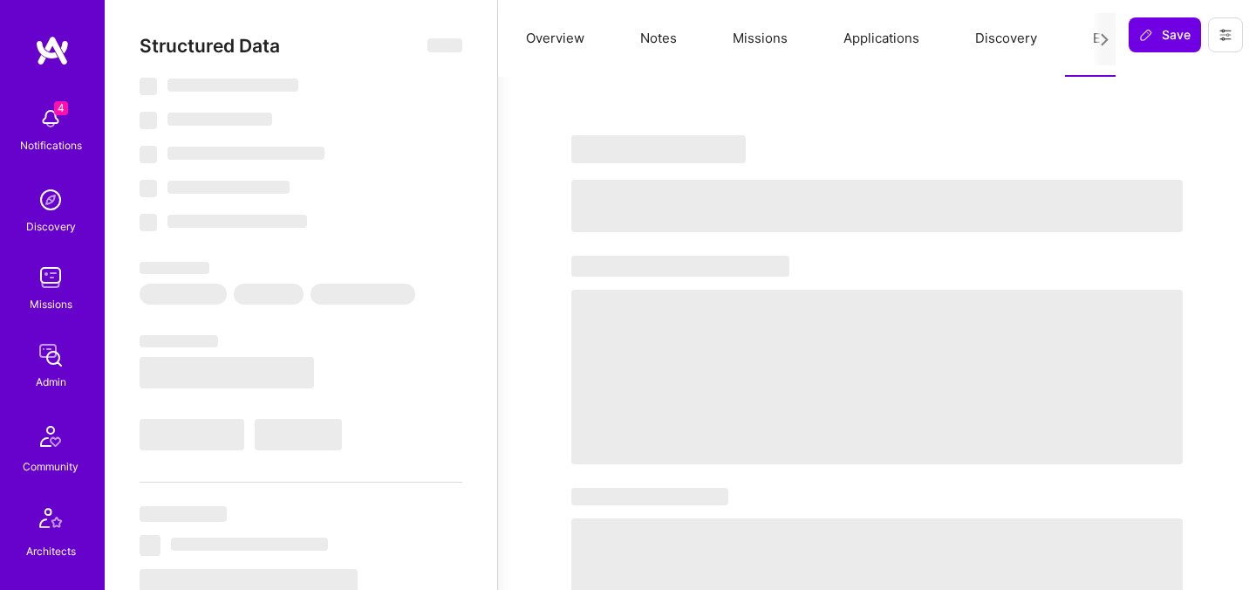
select select "CA"
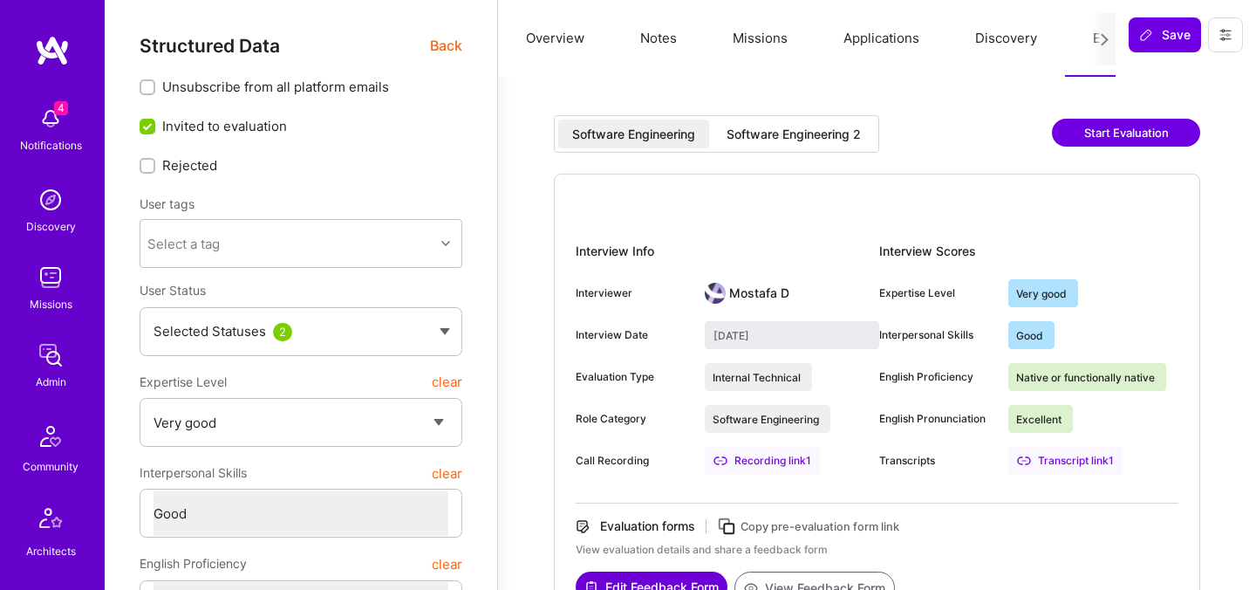
click at [750, 140] on div "Software Engineering 2" at bounding box center [794, 134] width 134 height 17
type input "September 8, 2025"
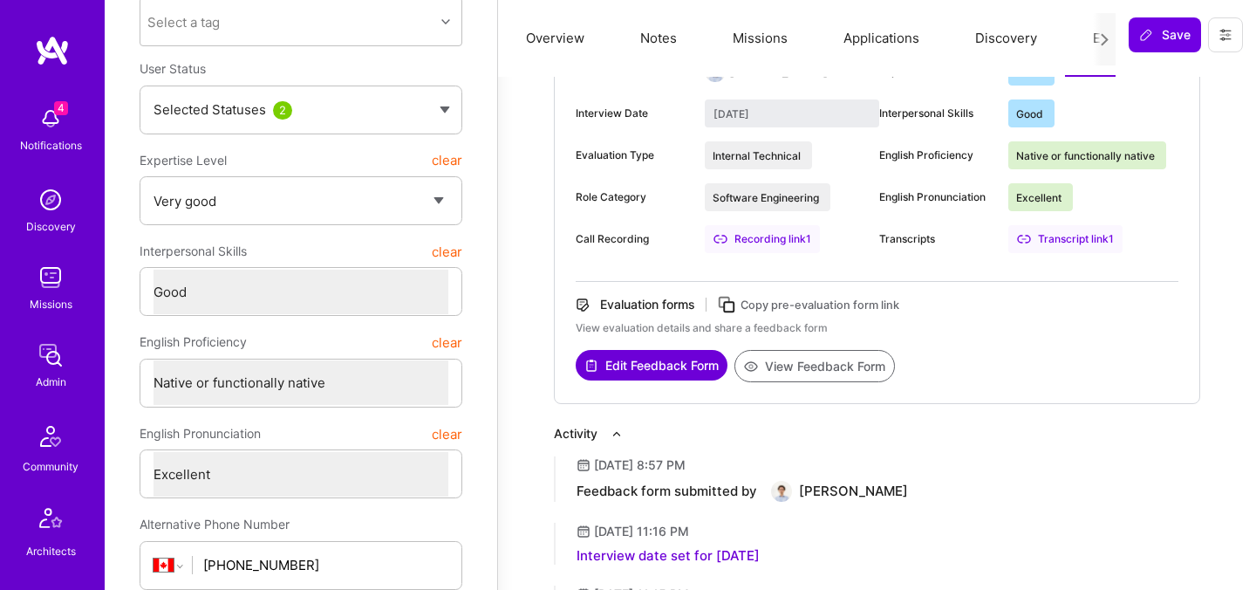
scroll to position [223, 0]
click at [798, 365] on button "View Feedback Form" at bounding box center [814, 364] width 160 height 32
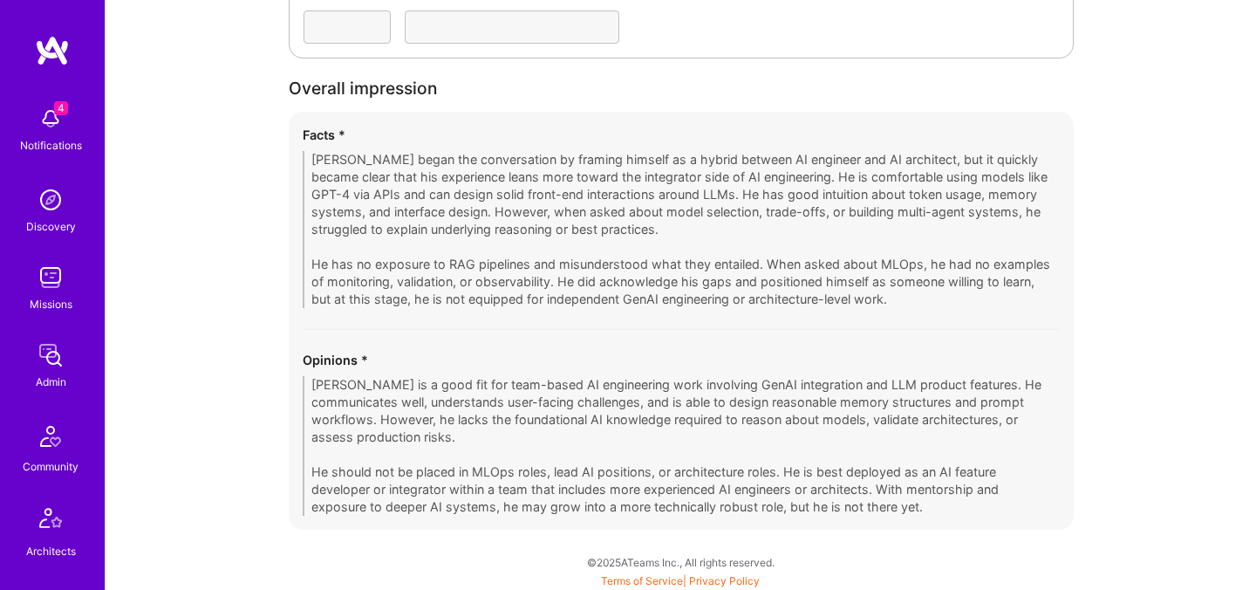
scroll to position [3844, 0]
